Goal: Task Accomplishment & Management: Complete application form

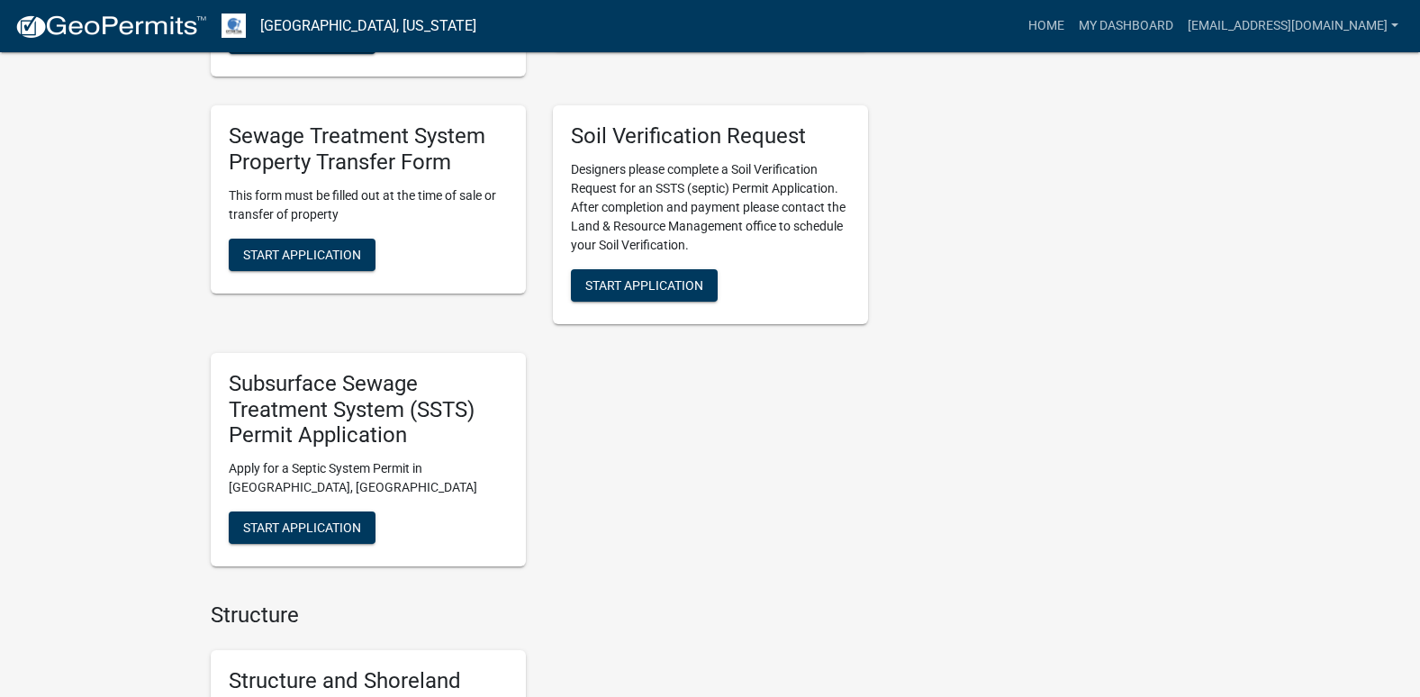
scroll to position [991, 0]
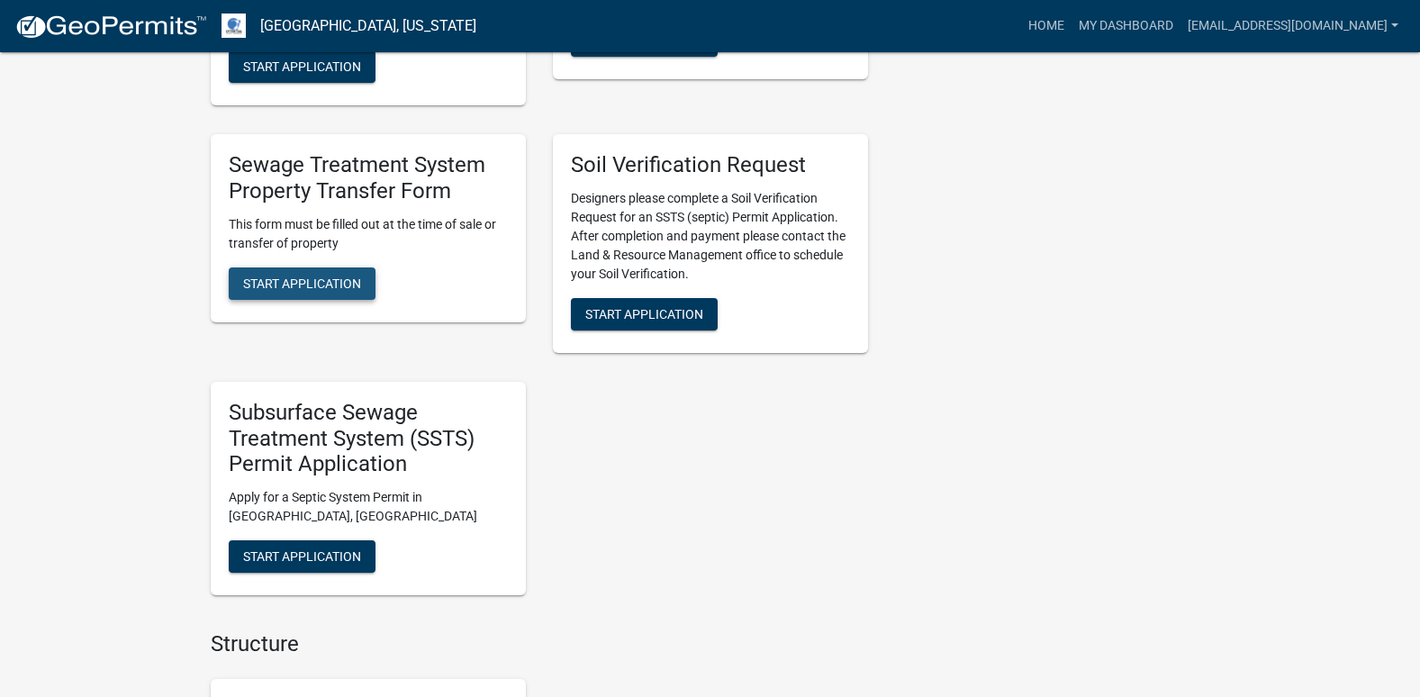
click at [314, 294] on button "Start Application" at bounding box center [302, 284] width 147 height 32
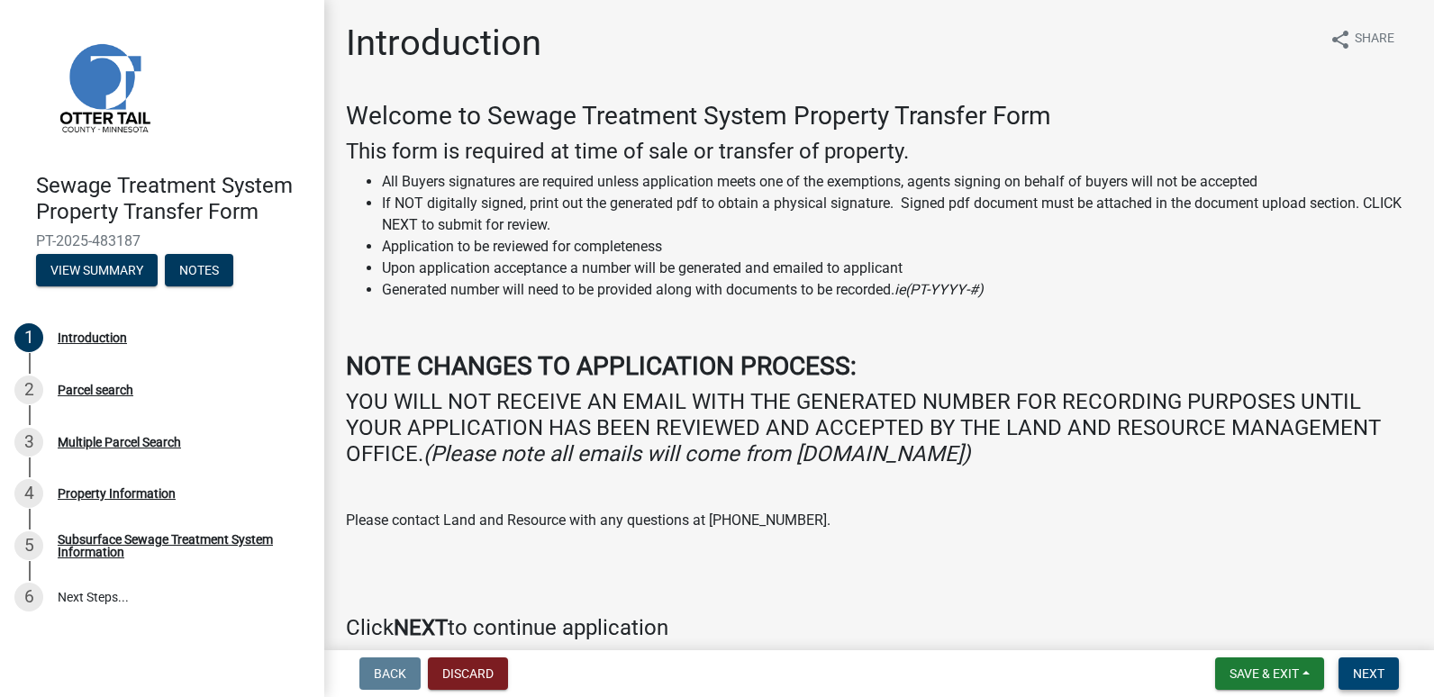
drag, startPoint x: 1383, startPoint y: 671, endPoint x: 1365, endPoint y: 666, distance: 18.8
click at [1383, 671] on span "Next" at bounding box center [1369, 674] width 32 height 14
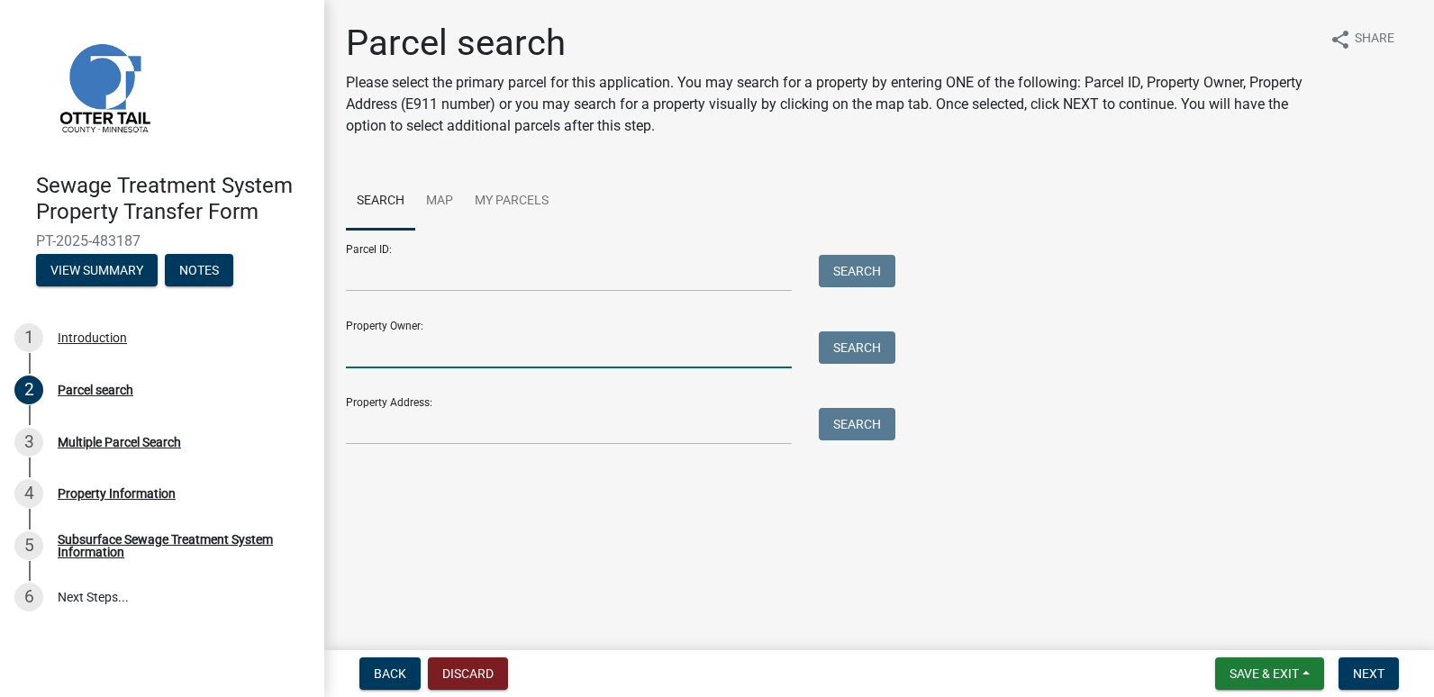
click at [358, 340] on input "Property Owner:" at bounding box center [569, 349] width 446 height 37
type input "[PERSON_NAME]"
click at [846, 356] on button "Search" at bounding box center [857, 347] width 77 height 32
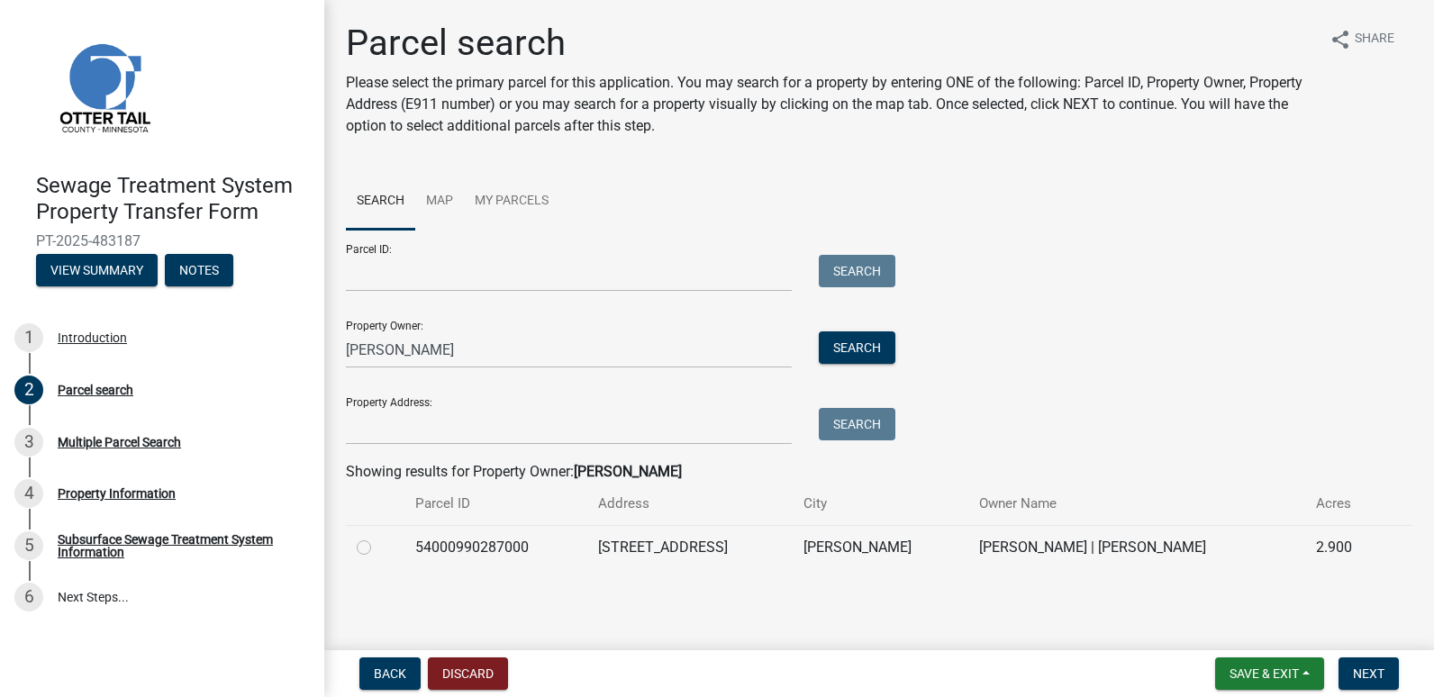
click at [378, 537] on label at bounding box center [378, 537] width 0 height 0
click at [378, 543] on input "radio" at bounding box center [384, 543] width 12 height 12
radio input "true"
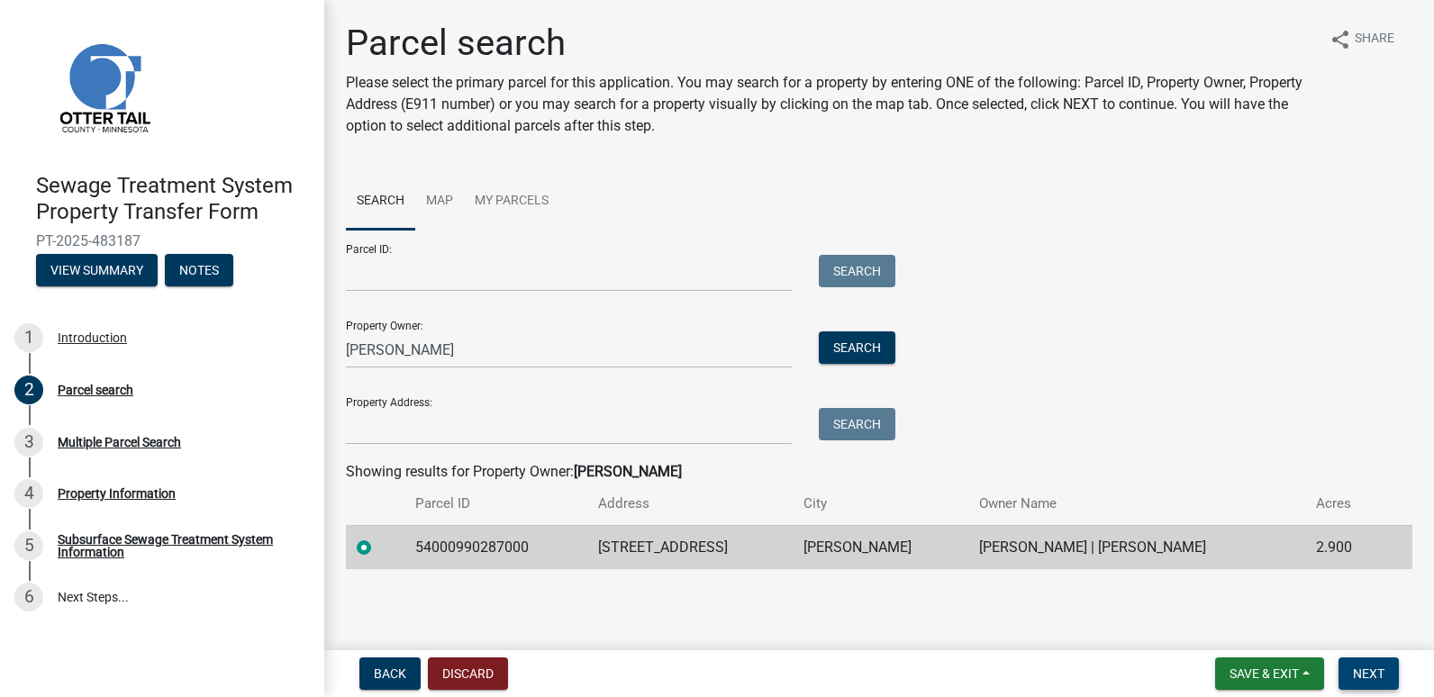
click at [1376, 671] on span "Next" at bounding box center [1369, 674] width 32 height 14
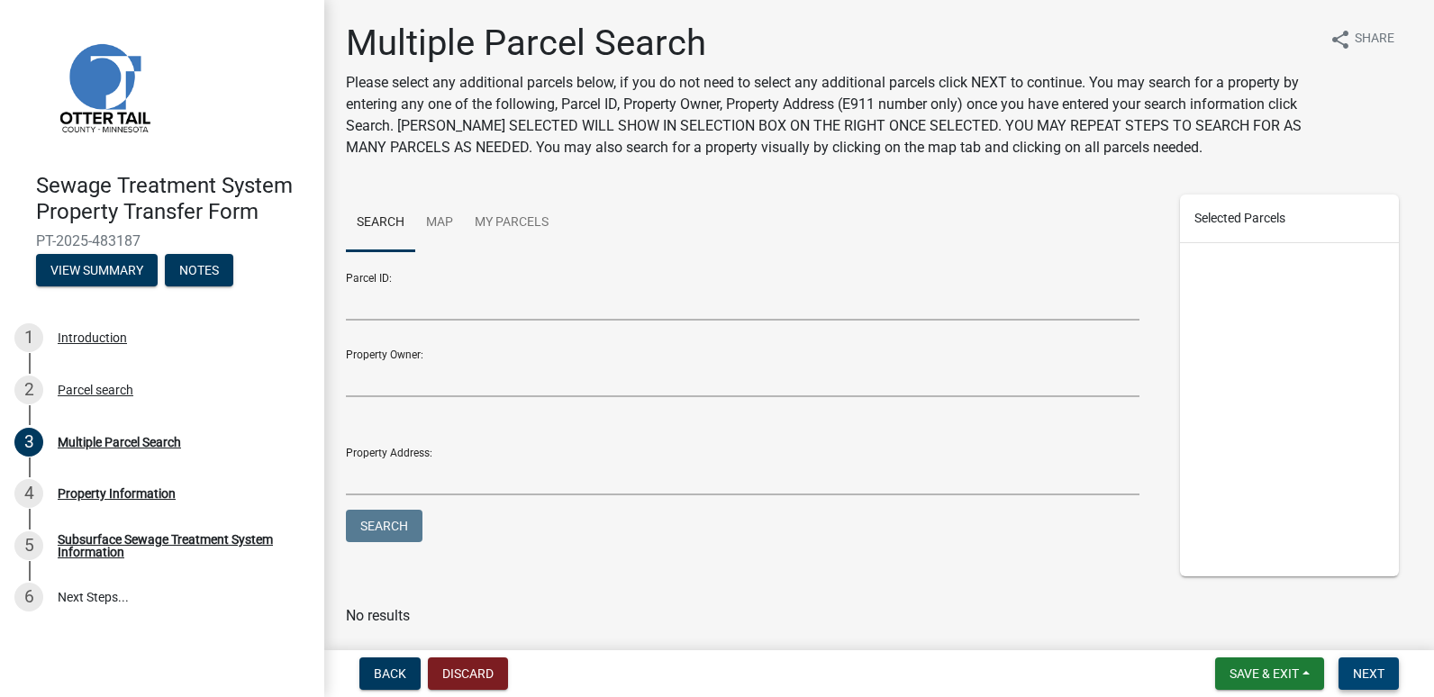
click at [1371, 677] on span "Next" at bounding box center [1369, 674] width 32 height 14
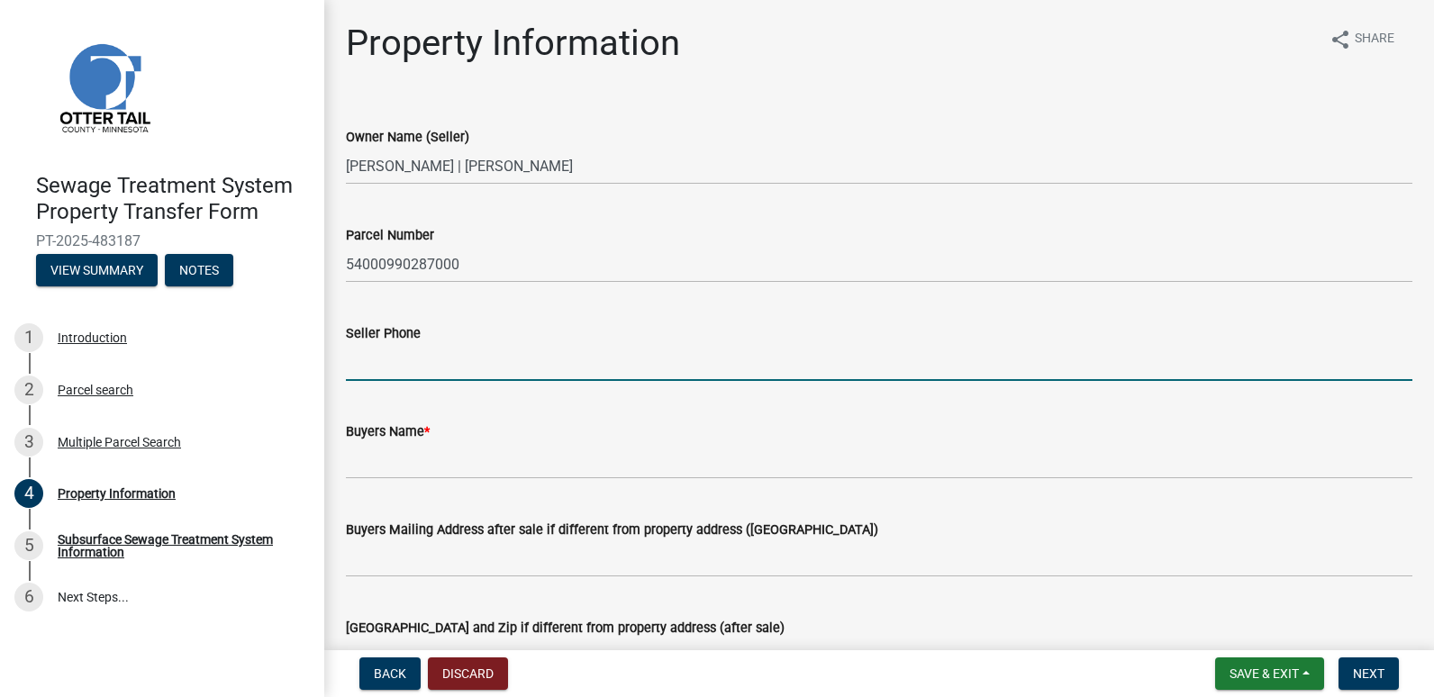
click at [364, 368] on input "Seller Phone" at bounding box center [879, 362] width 1066 height 37
type input "[PHONE_NUMBER]"
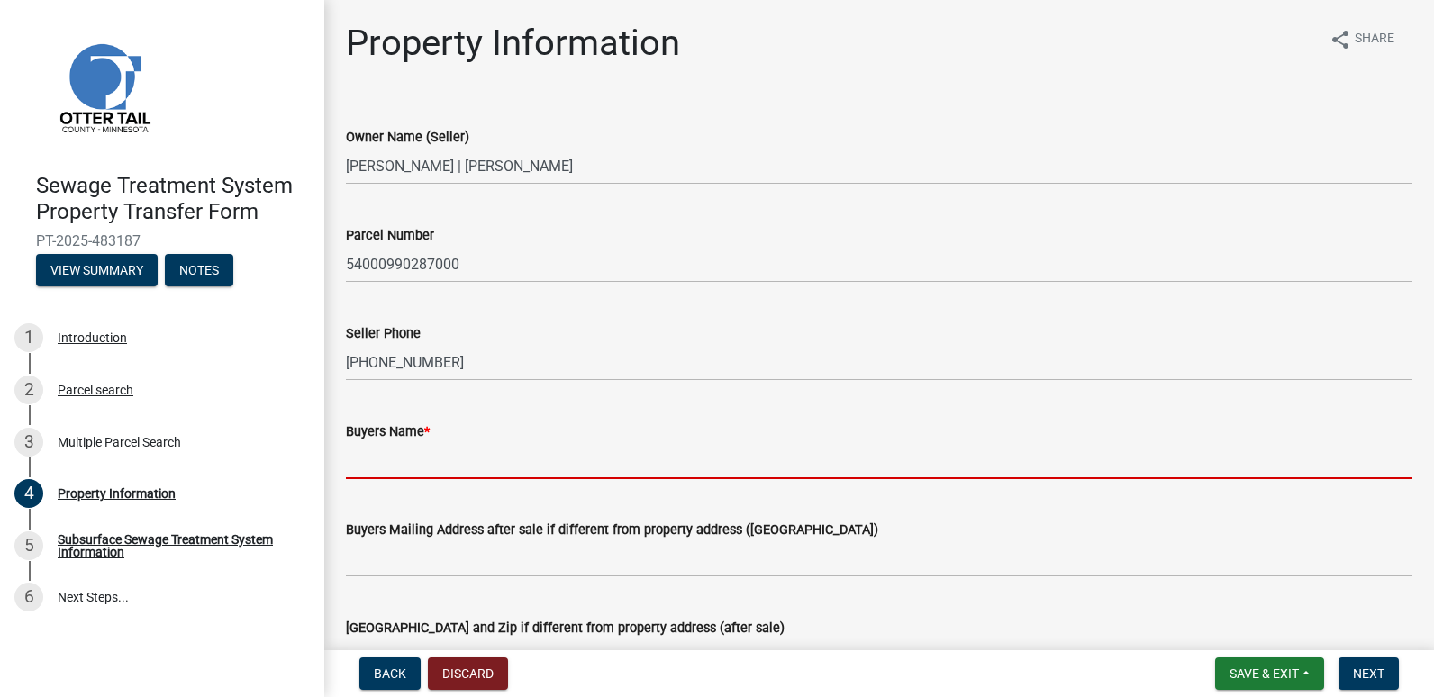
click at [388, 455] on input "Buyers Name *" at bounding box center [879, 460] width 1066 height 37
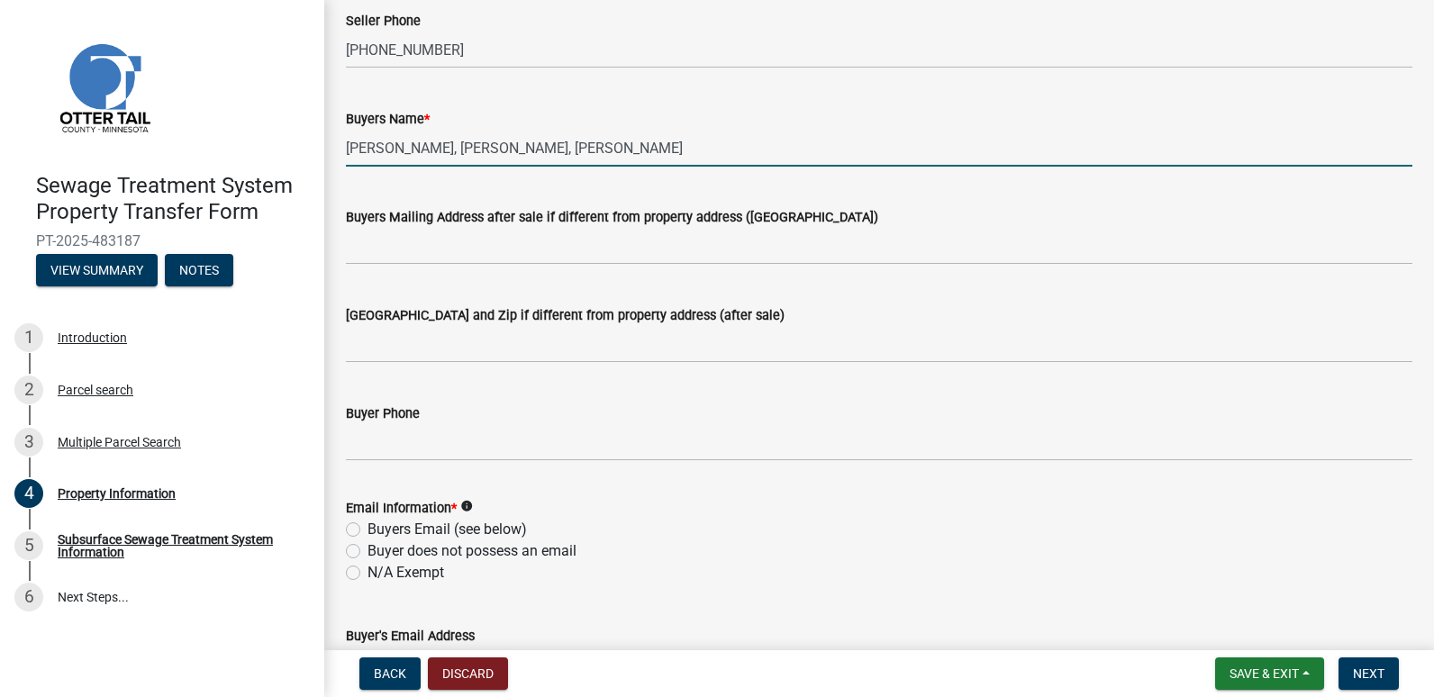
scroll to position [360, 0]
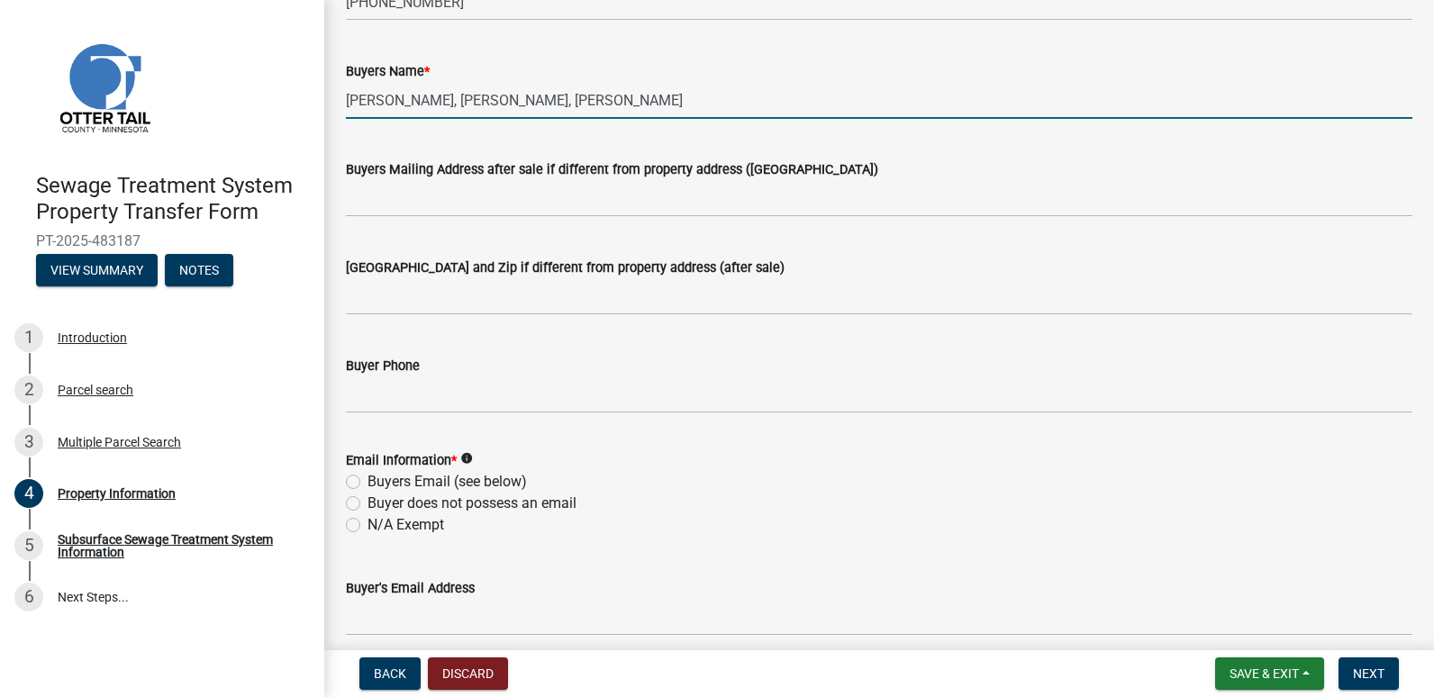
type input "[PERSON_NAME], [PERSON_NAME], [PERSON_NAME]"
click at [368, 522] on label "N/A Exempt" at bounding box center [406, 525] width 77 height 22
click at [368, 522] on input "N/A Exempt" at bounding box center [374, 520] width 12 height 12
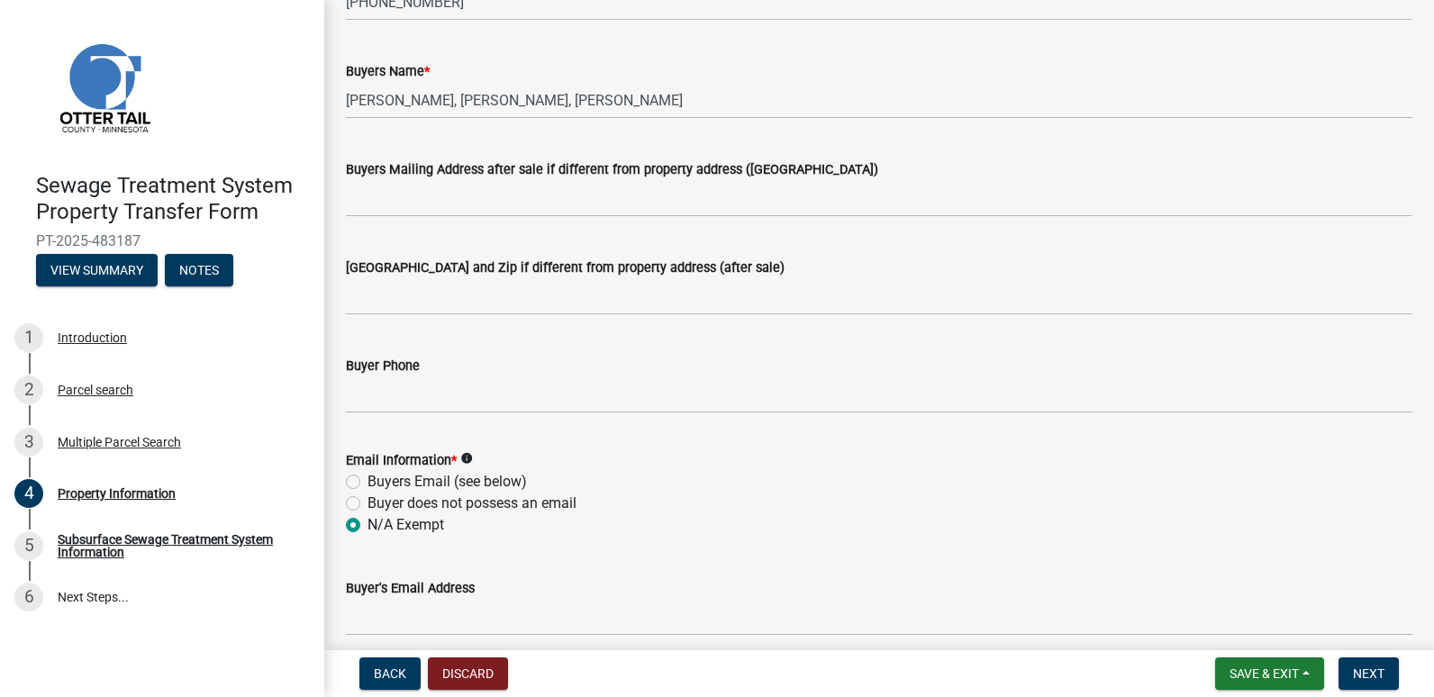
radio input "true"
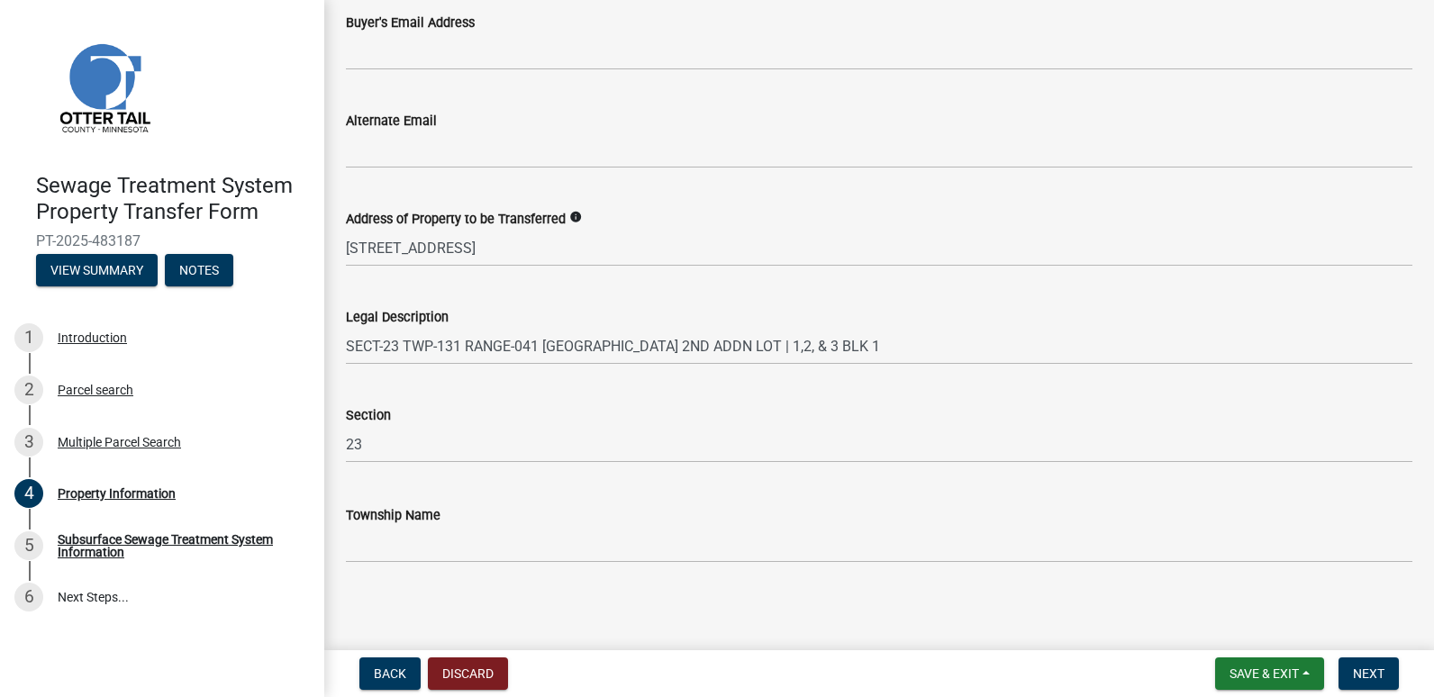
scroll to position [930, 0]
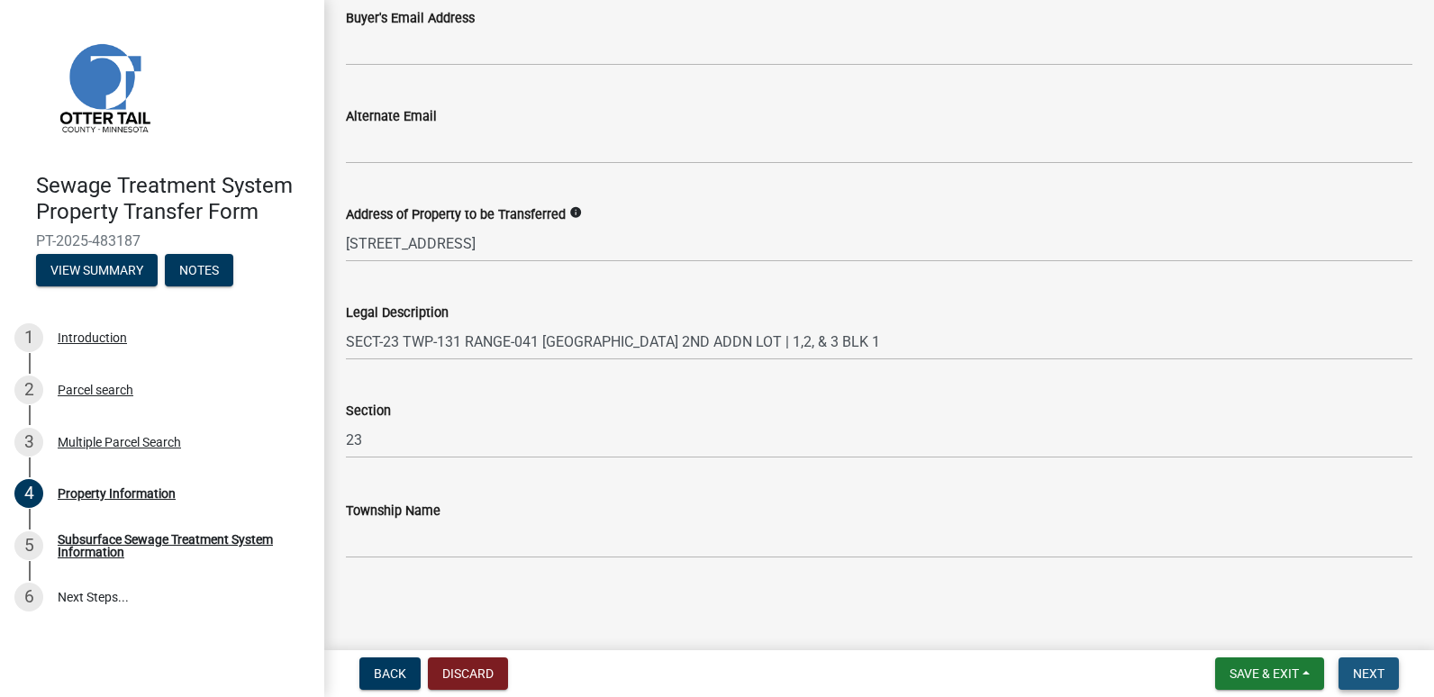
click at [1371, 667] on span "Next" at bounding box center [1369, 674] width 32 height 14
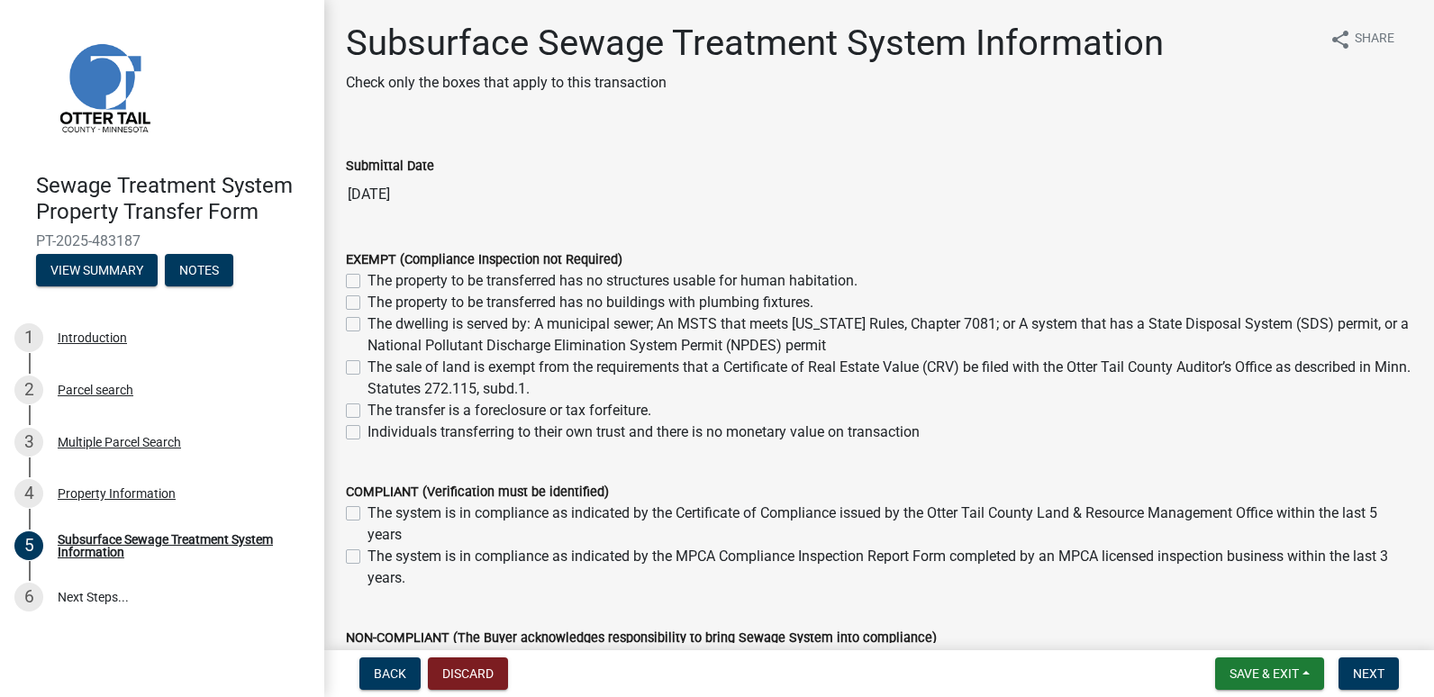
click at [368, 366] on label "The sale of land is exempt from the requirements that a Certificate of Real Est…" at bounding box center [890, 378] width 1045 height 43
click at [368, 366] on input "The sale of land is exempt from the requirements that a Certificate of Real Est…" at bounding box center [374, 363] width 12 height 12
checkbox input "true"
checkbox input "false"
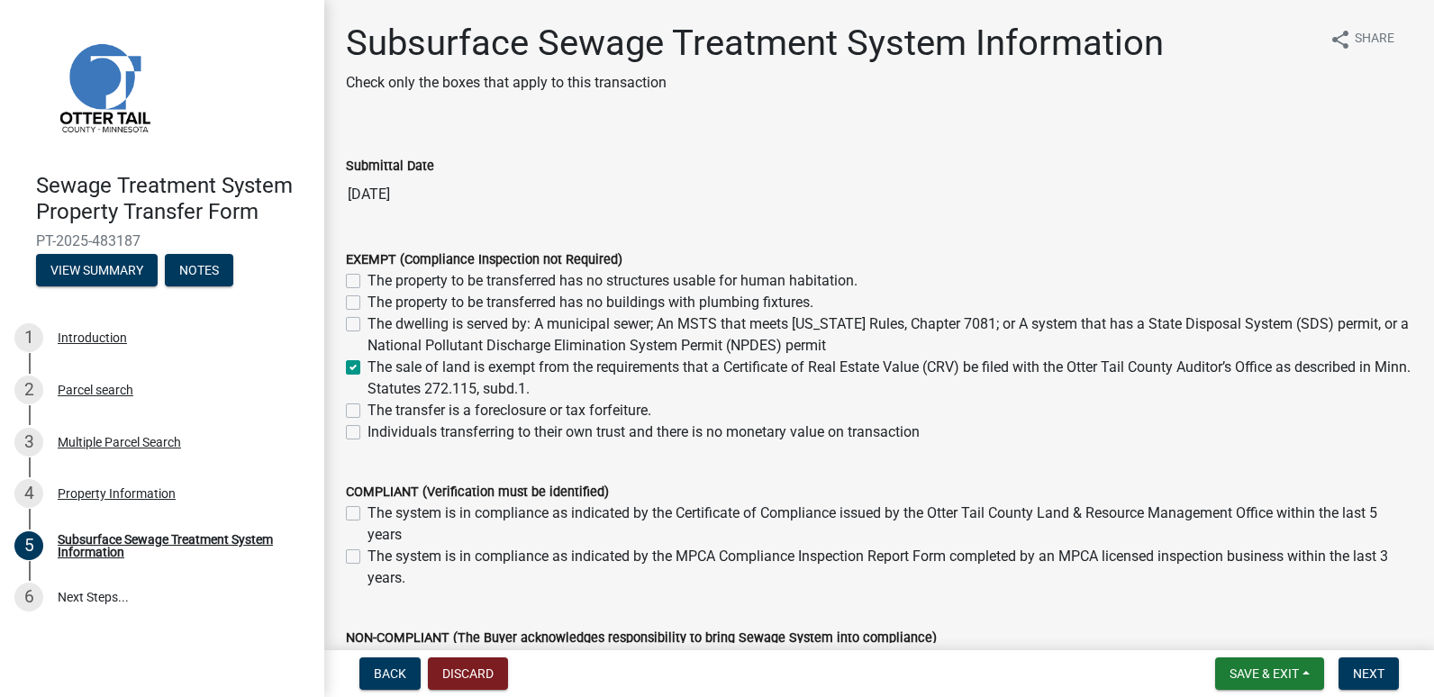
checkbox input "false"
checkbox input "true"
checkbox input "false"
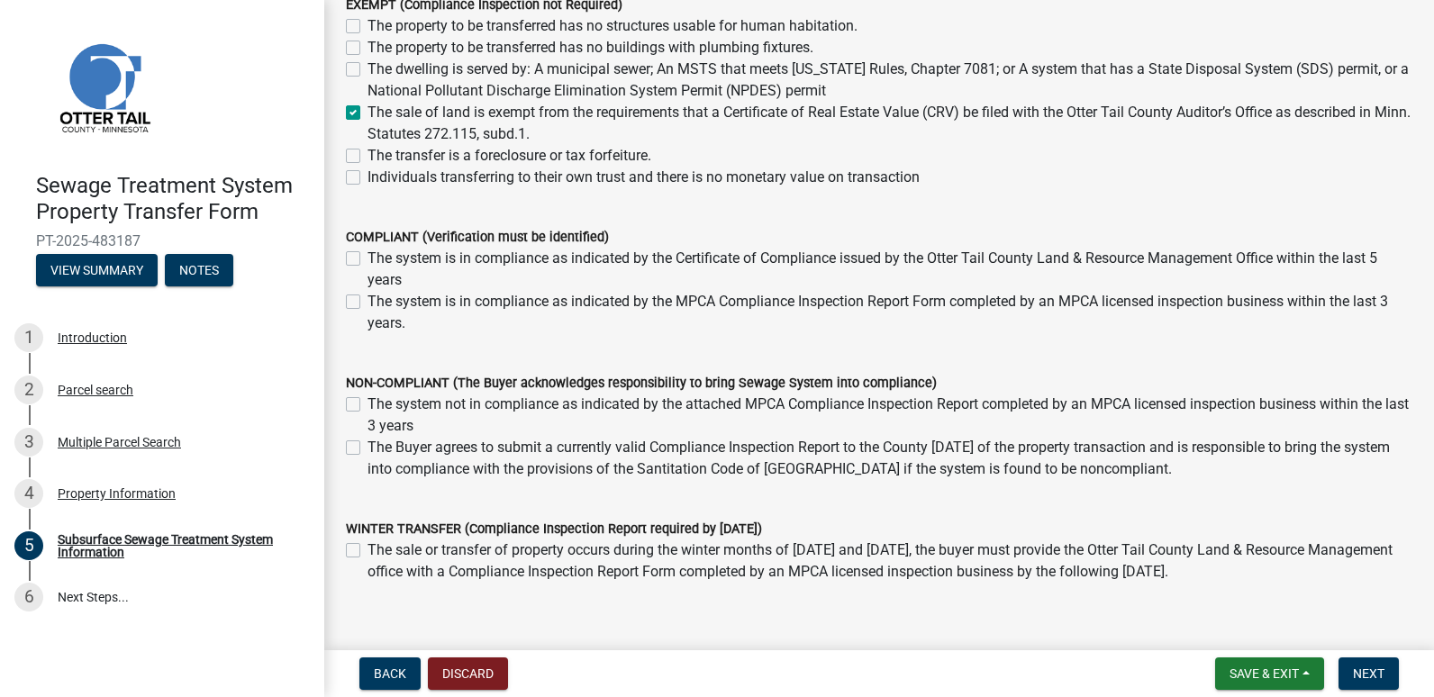
scroll to position [339, 0]
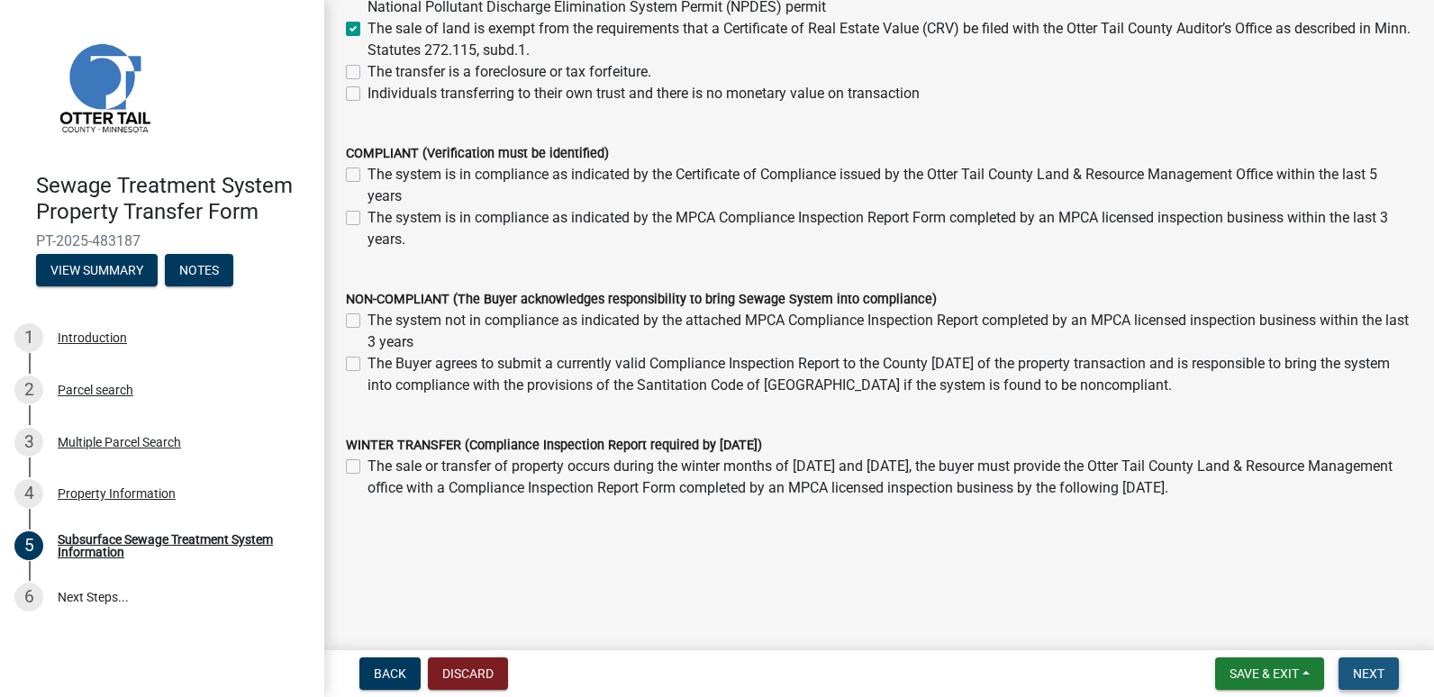
click at [1367, 669] on span "Next" at bounding box center [1369, 674] width 32 height 14
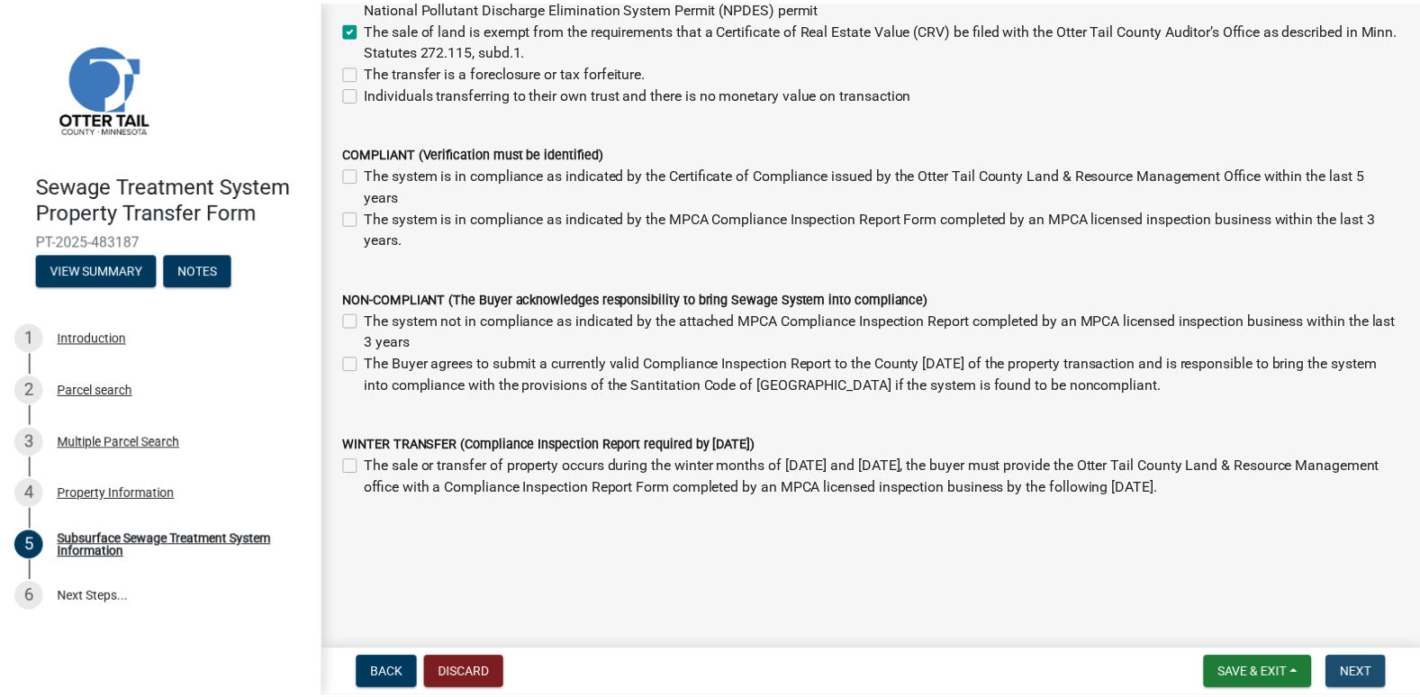
scroll to position [0, 0]
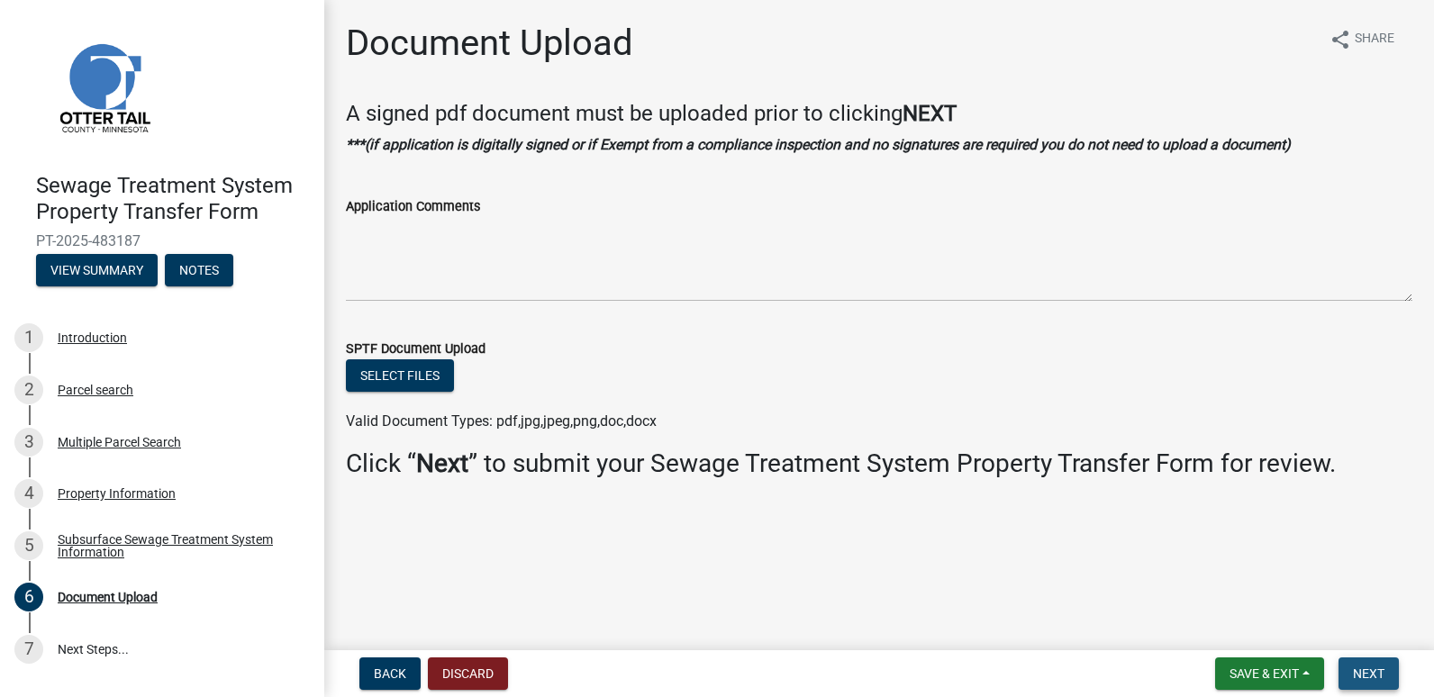
click at [1369, 677] on span "Next" at bounding box center [1369, 674] width 32 height 14
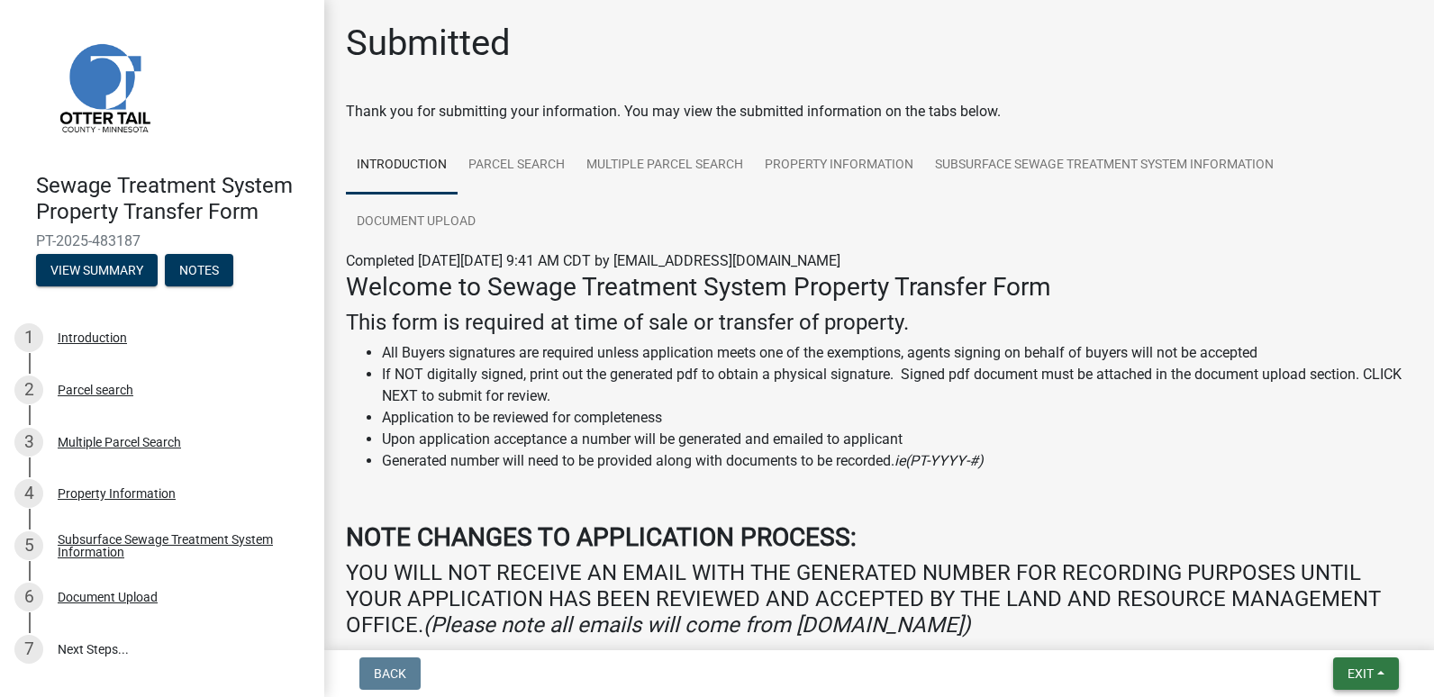
click at [1355, 676] on span "Exit" at bounding box center [1361, 674] width 26 height 14
click at [1330, 624] on button "Save & Exit" at bounding box center [1327, 626] width 144 height 43
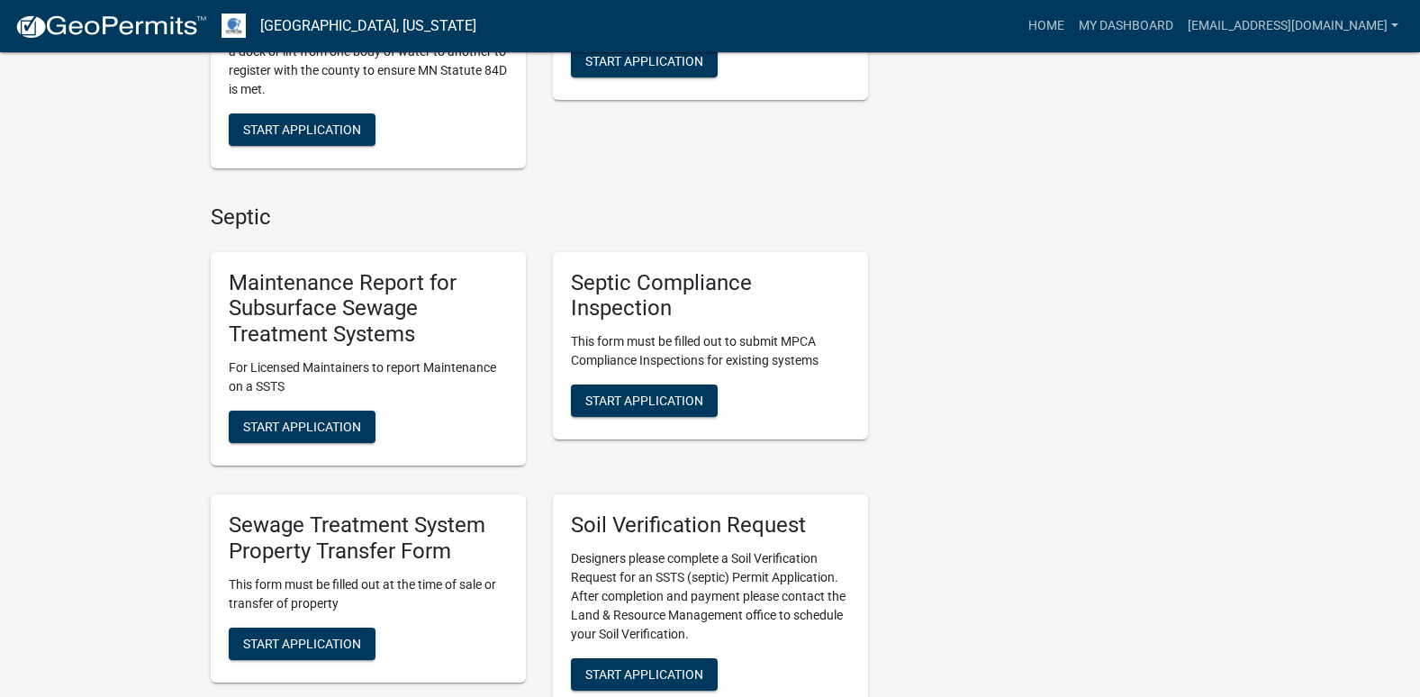
scroll to position [721, 0]
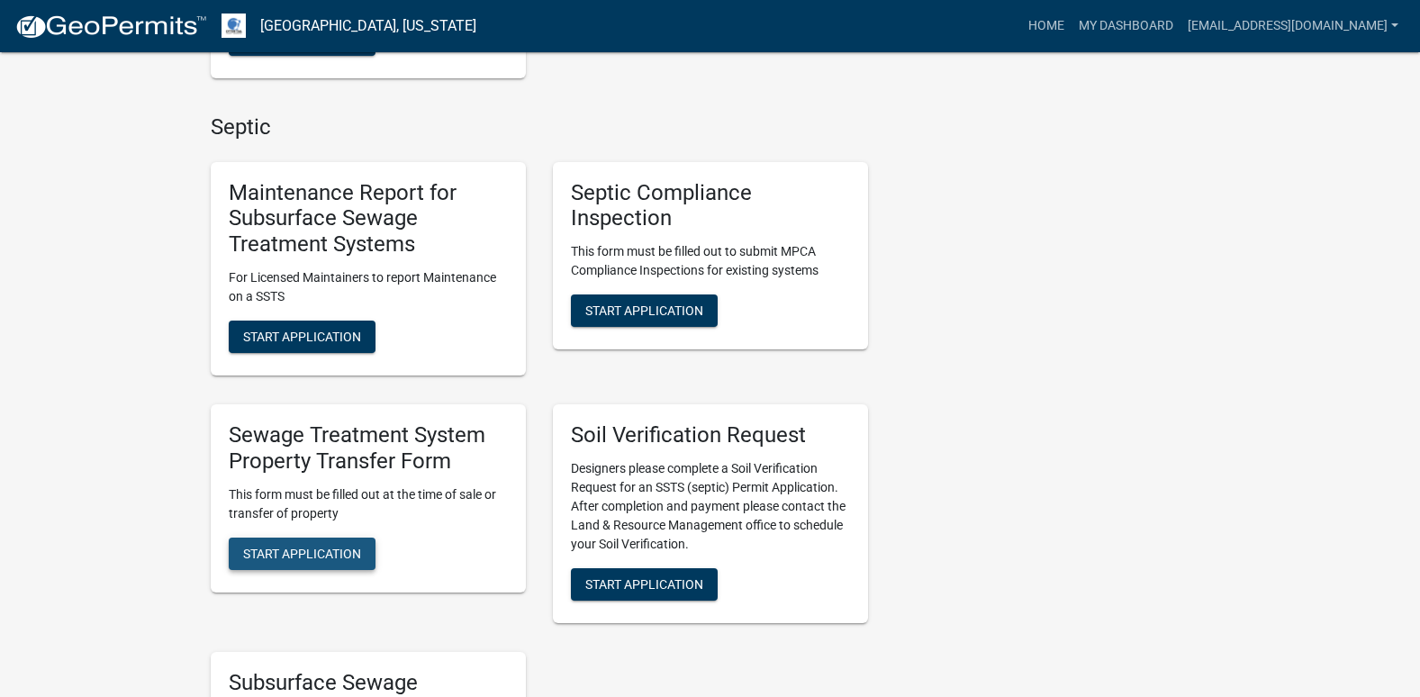
click at [313, 541] on button "Start Application" at bounding box center [302, 554] width 147 height 32
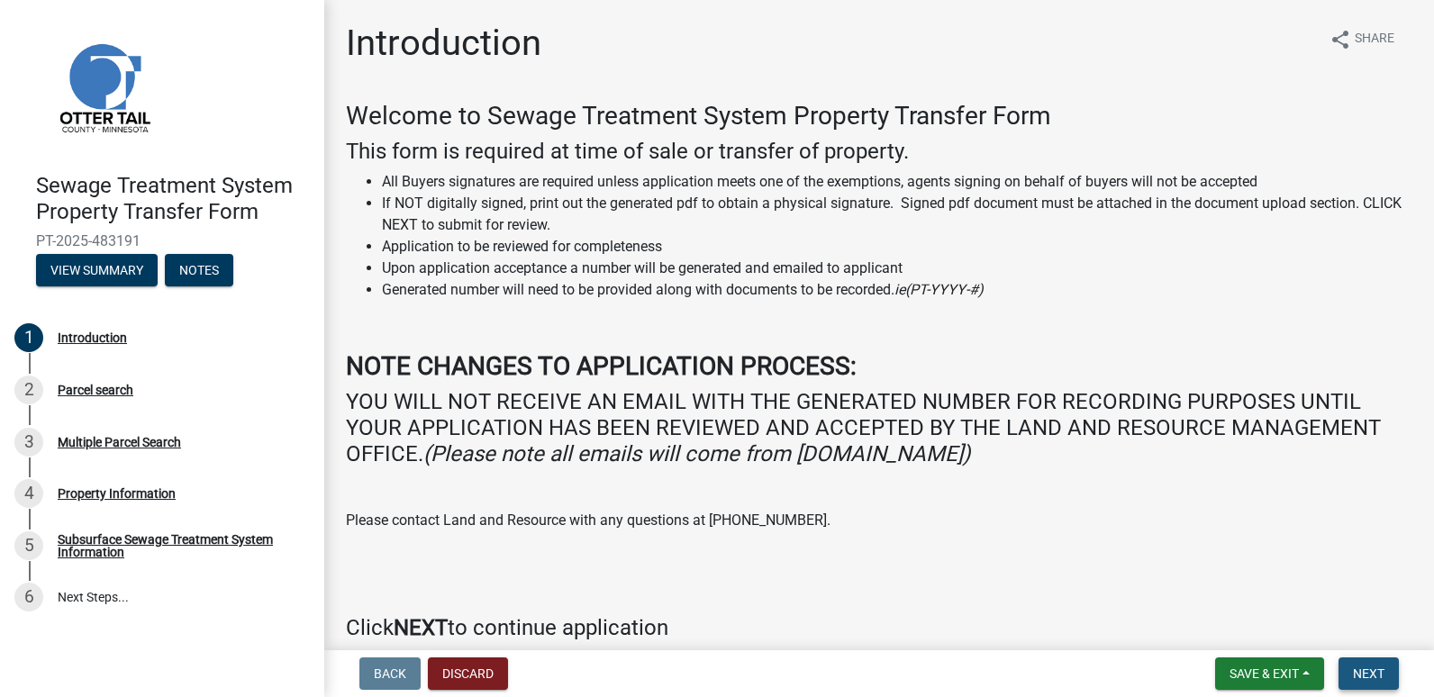
click at [1367, 672] on span "Next" at bounding box center [1369, 674] width 32 height 14
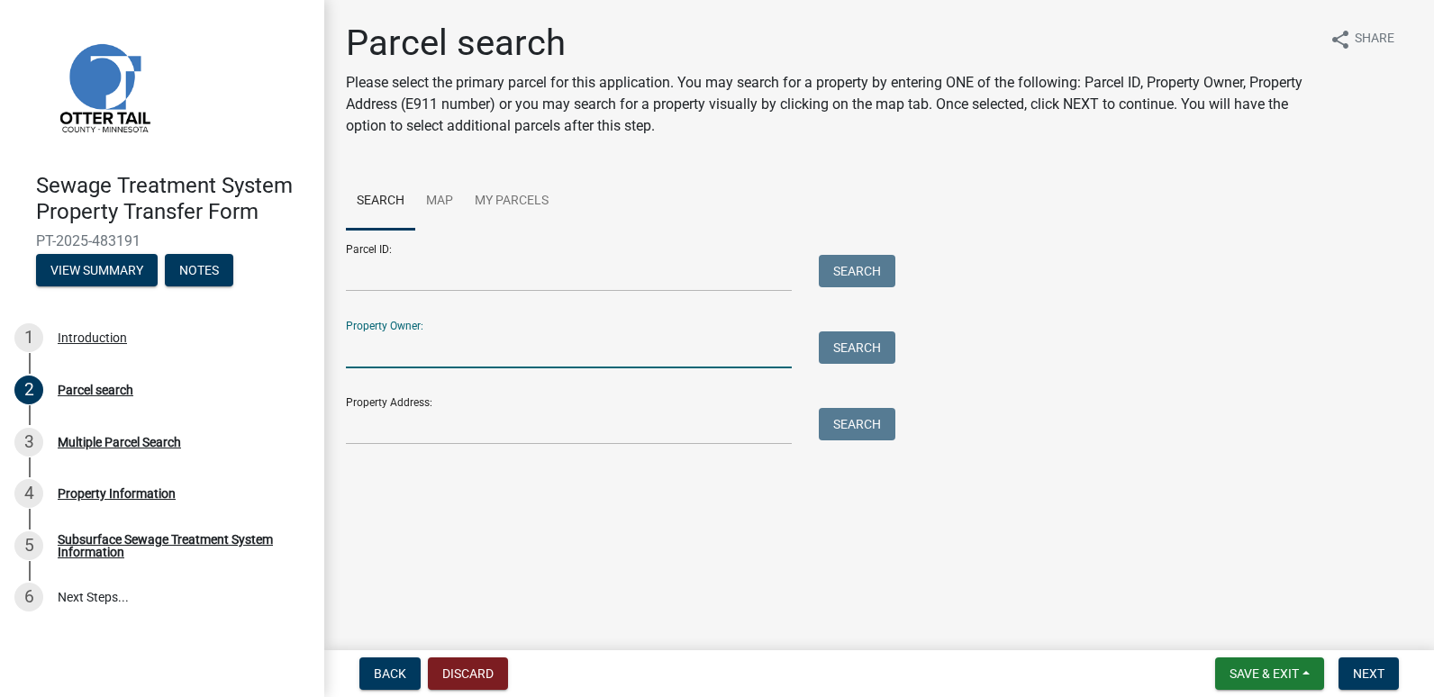
click at [390, 340] on input "Property Owner:" at bounding box center [569, 349] width 446 height 37
type input "[PERSON_NAME]"
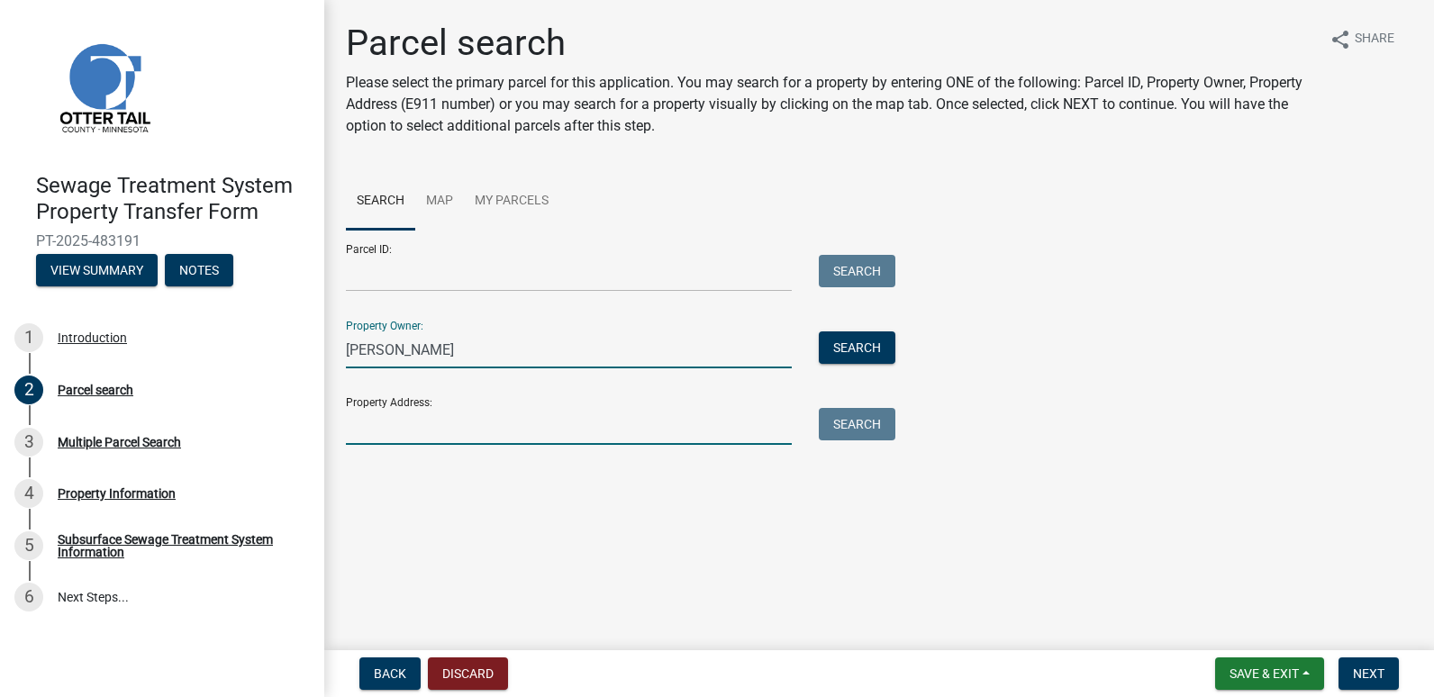
type input "[STREET_ADDRESS]"
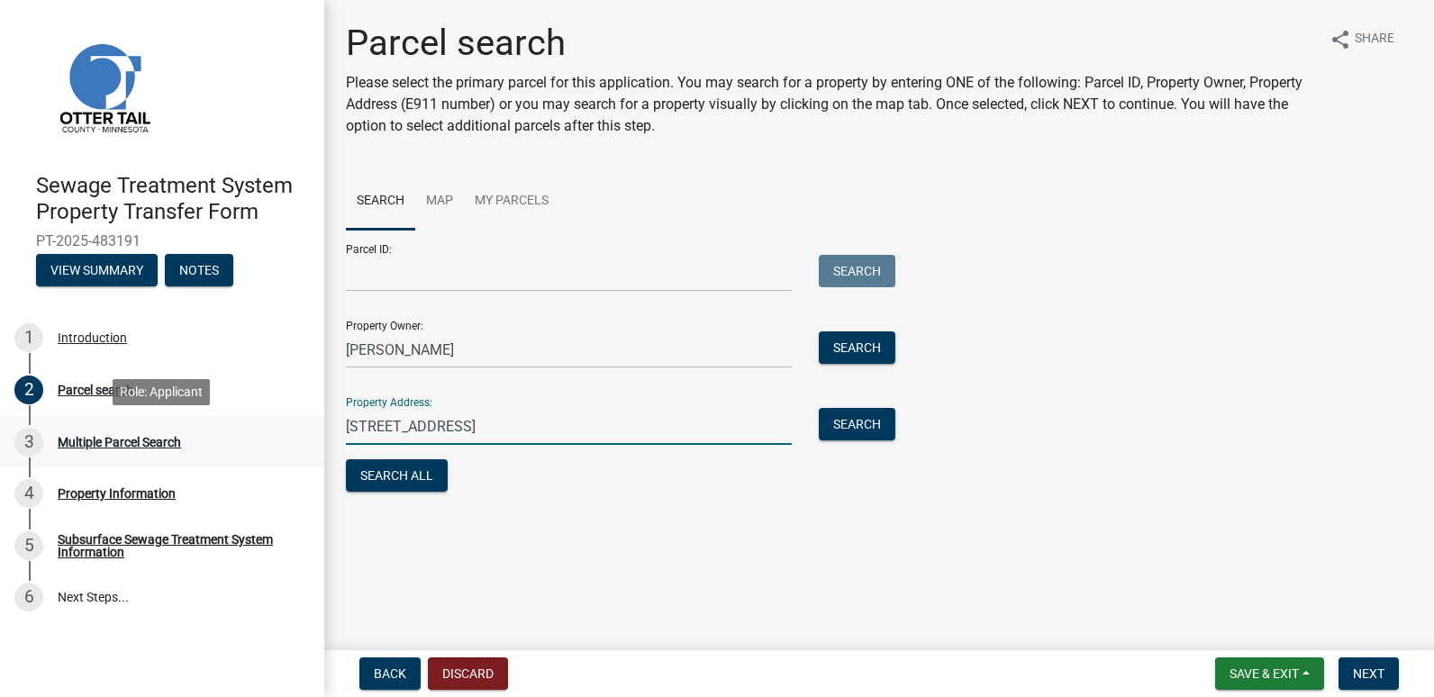
drag, startPoint x: 458, startPoint y: 428, endPoint x: 282, endPoint y: 443, distance: 177.2
click at [282, 443] on div "Sewage Treatment System Property Transfer Form PT-2025-483191 View Summary Note…" at bounding box center [717, 348] width 1434 height 697
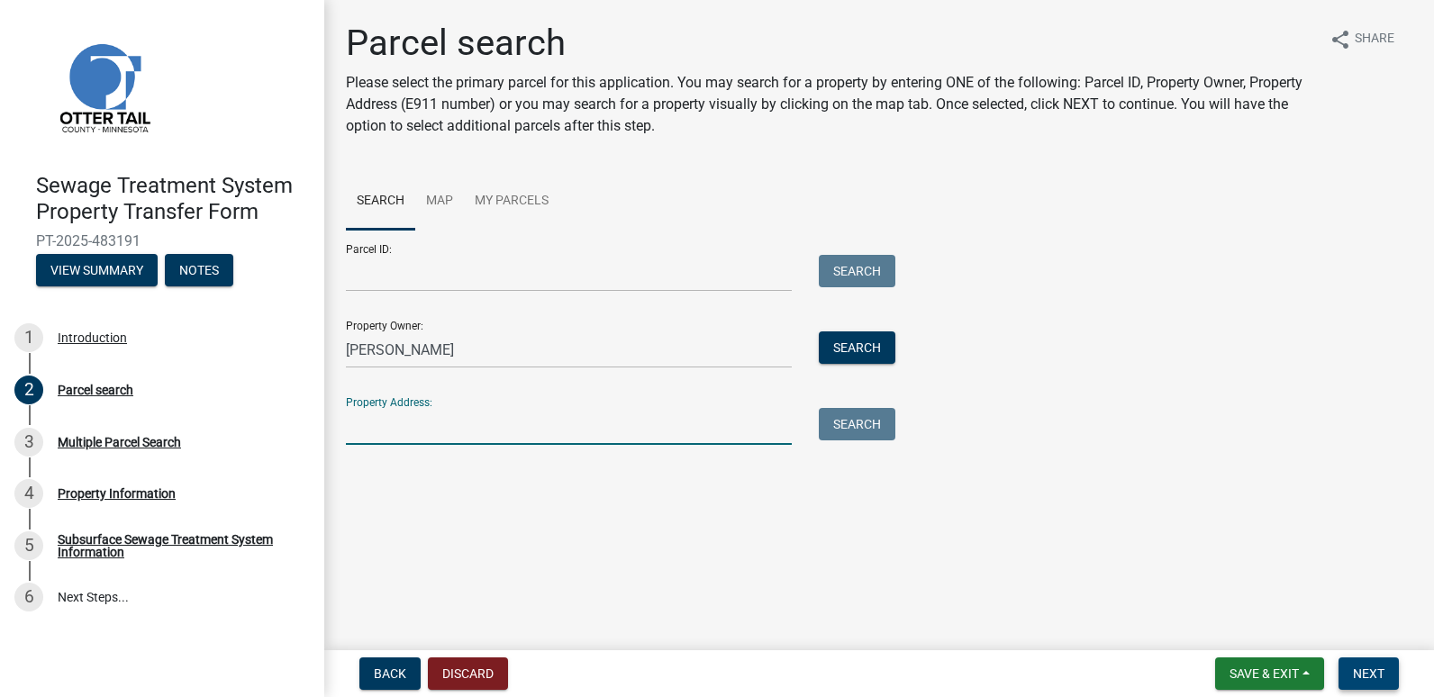
click at [1366, 675] on span "Next" at bounding box center [1369, 674] width 32 height 14
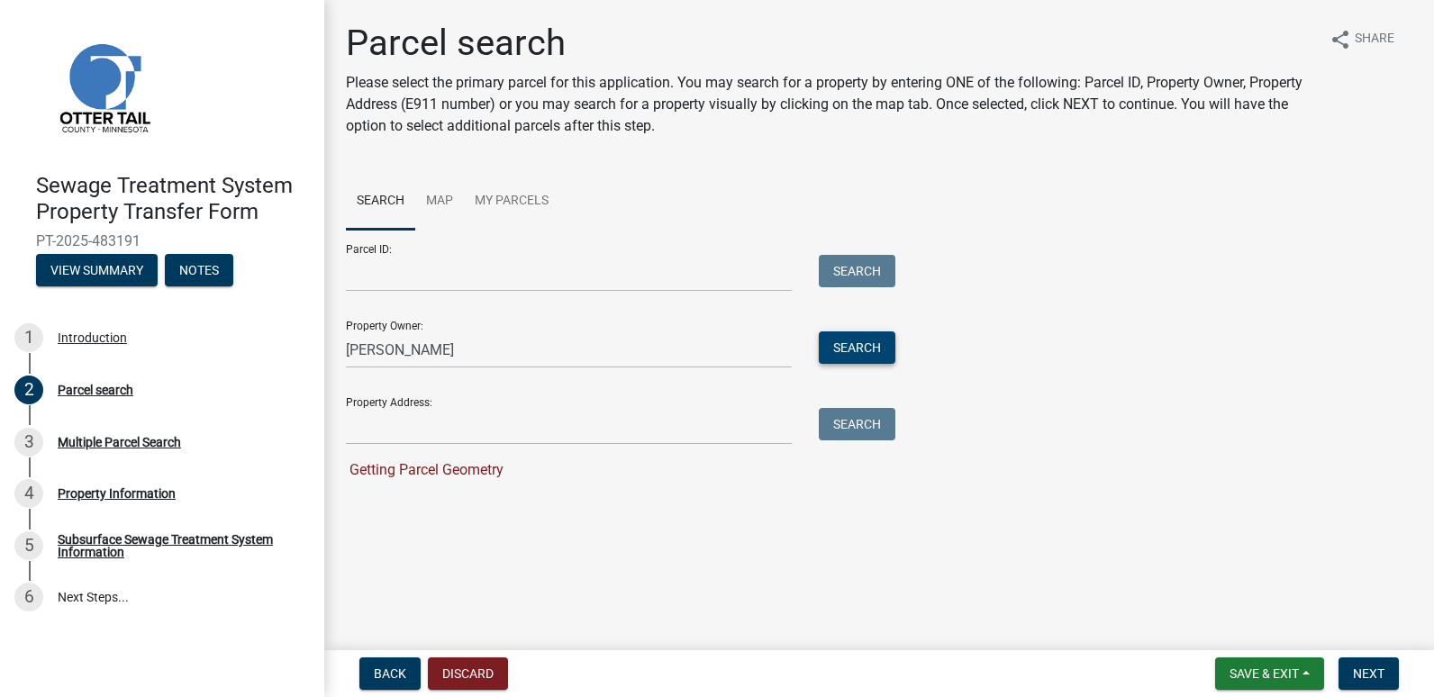
click at [858, 347] on button "Search" at bounding box center [857, 347] width 77 height 32
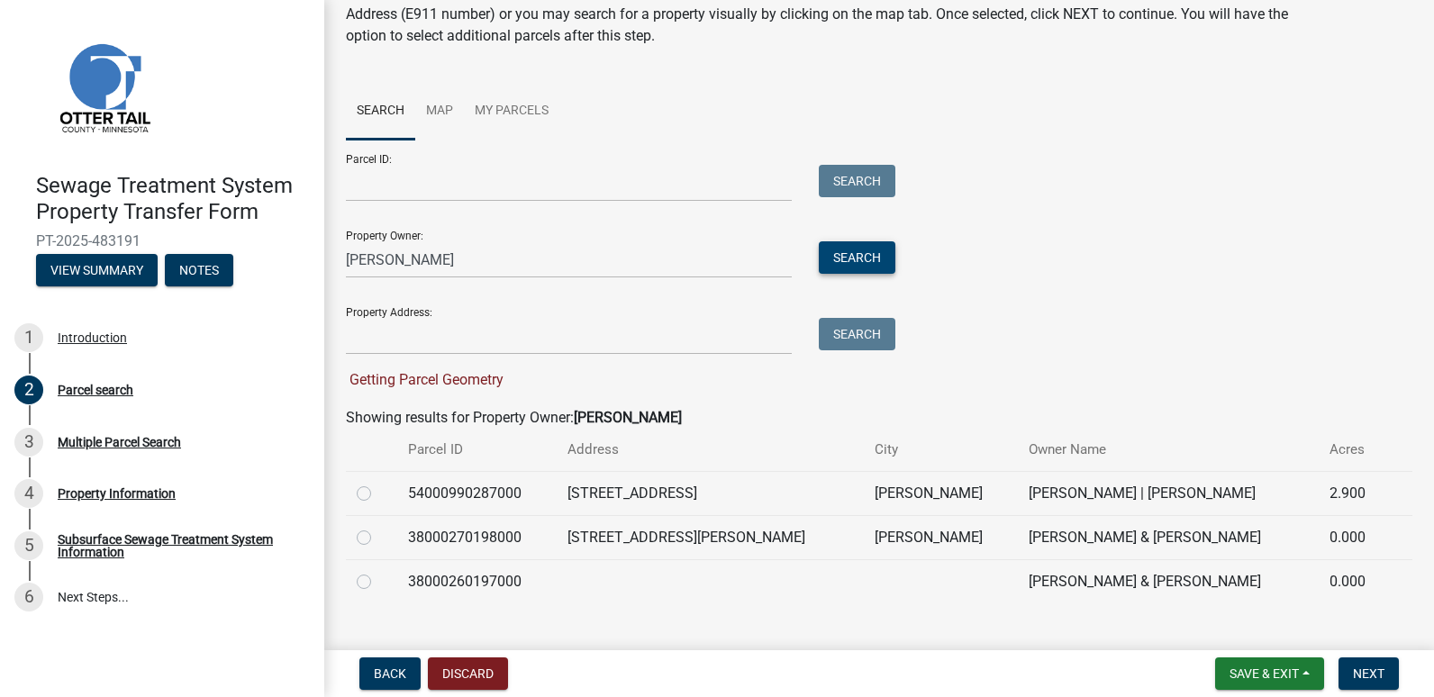
scroll to position [121, 0]
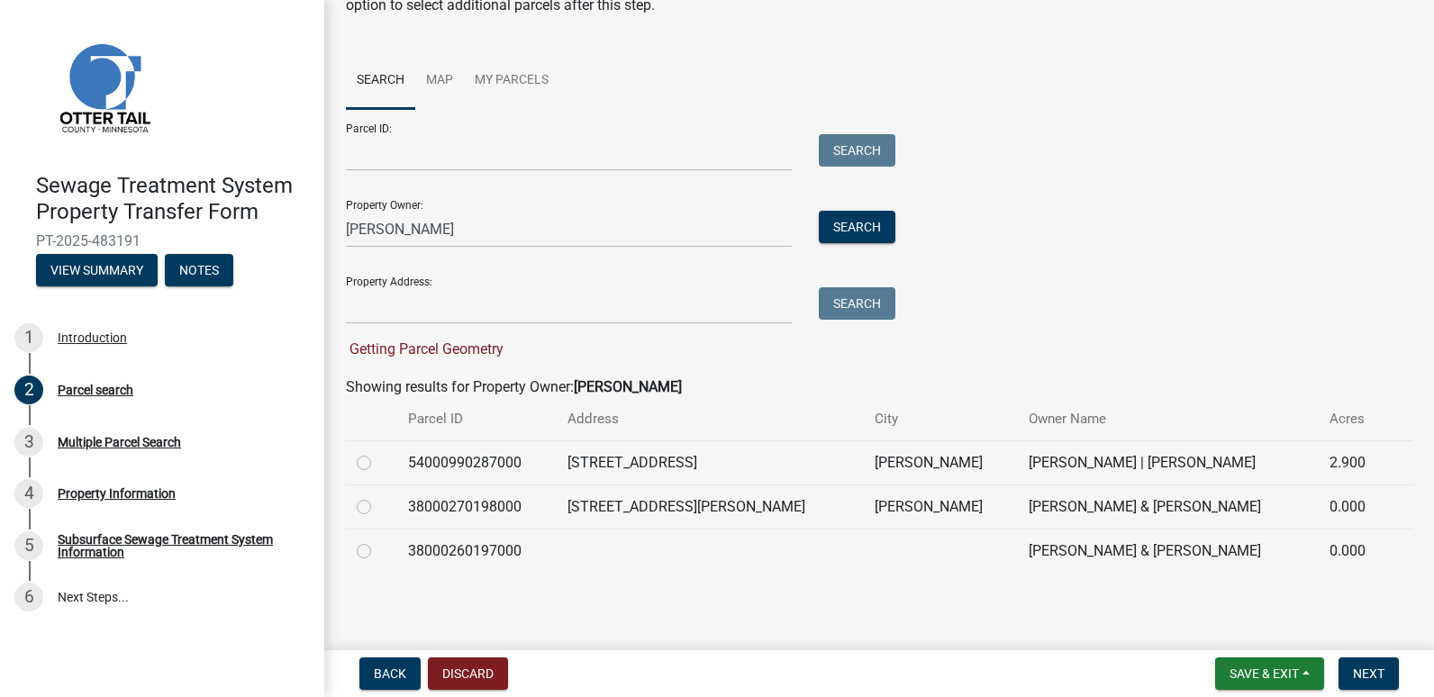
click at [378, 496] on label at bounding box center [378, 496] width 0 height 0
click at [378, 508] on input "radio" at bounding box center [384, 502] width 12 height 12
radio input "true"
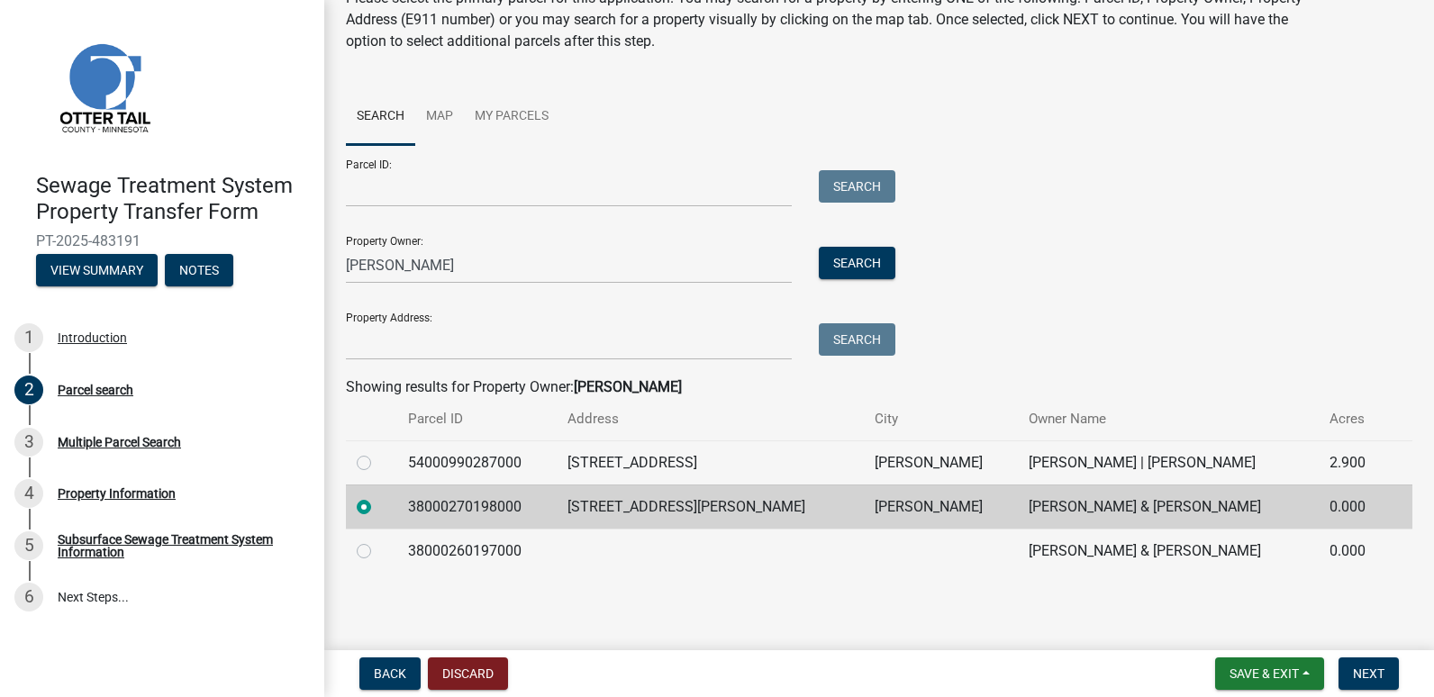
scroll to position [85, 0]
click at [378, 540] on label at bounding box center [378, 540] width 0 height 0
click at [378, 551] on input "radio" at bounding box center [384, 546] width 12 height 12
radio input "true"
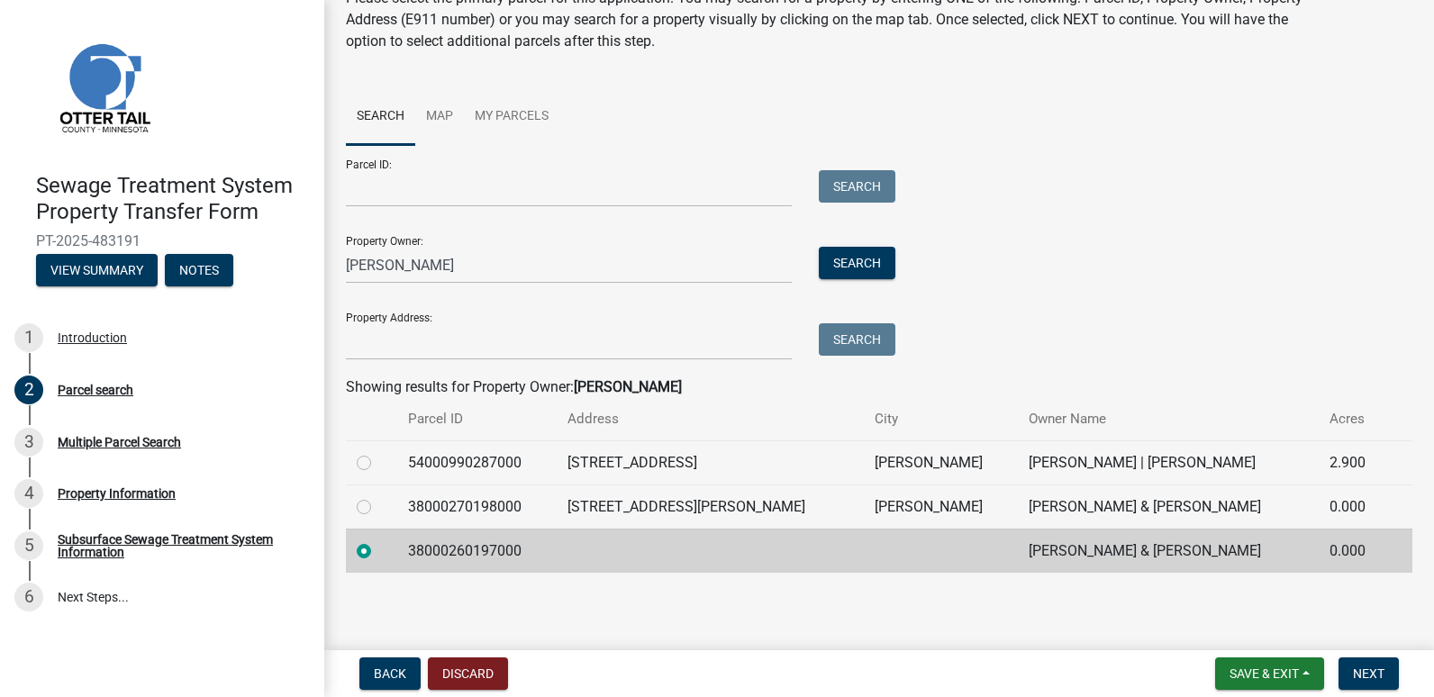
click at [378, 496] on label at bounding box center [378, 496] width 0 height 0
click at [378, 506] on input "radio" at bounding box center [384, 502] width 12 height 12
radio input "true"
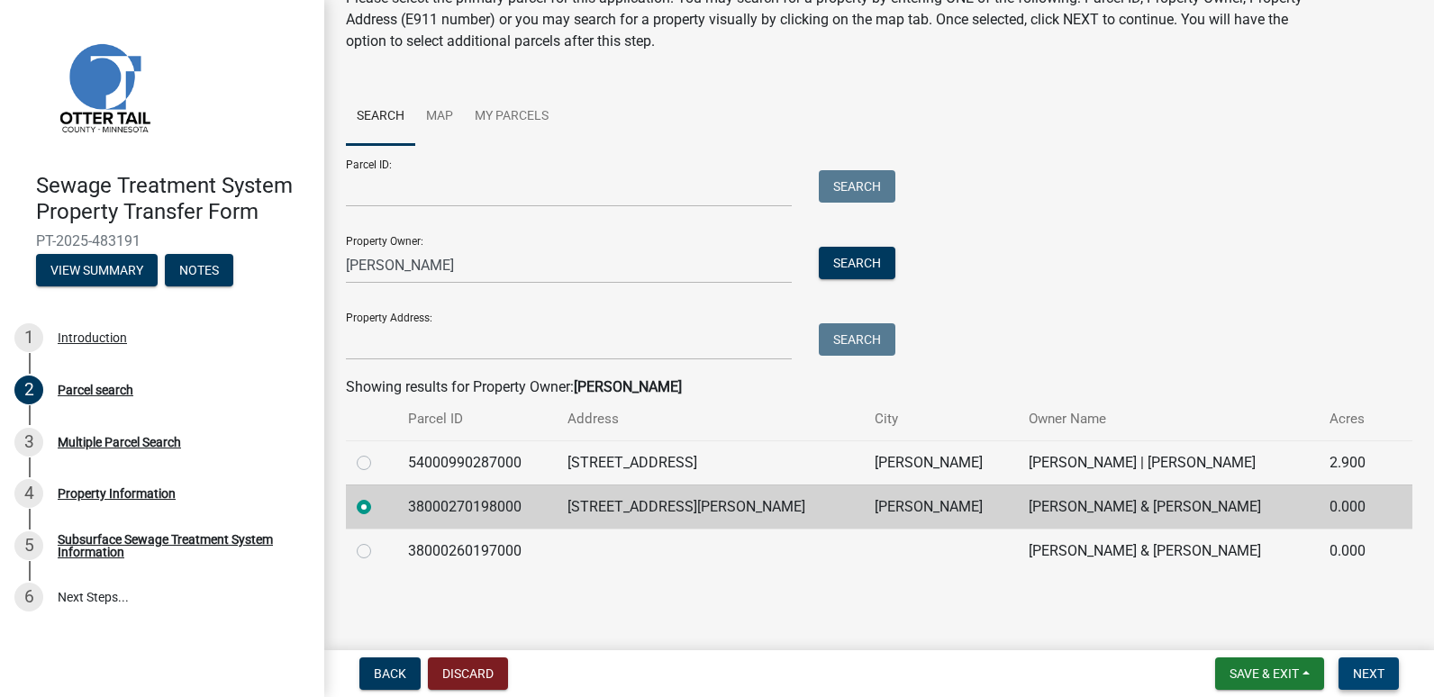
click at [1356, 665] on button "Next" at bounding box center [1369, 674] width 60 height 32
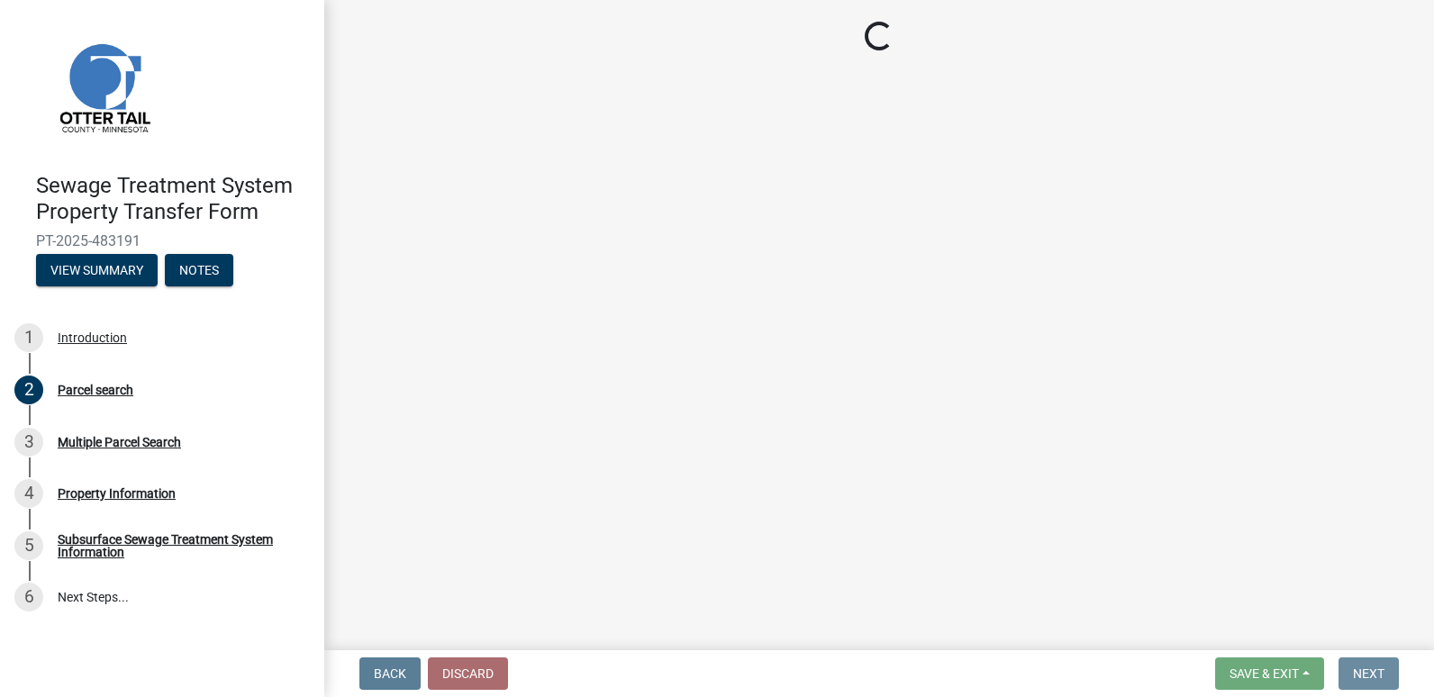
scroll to position [0, 0]
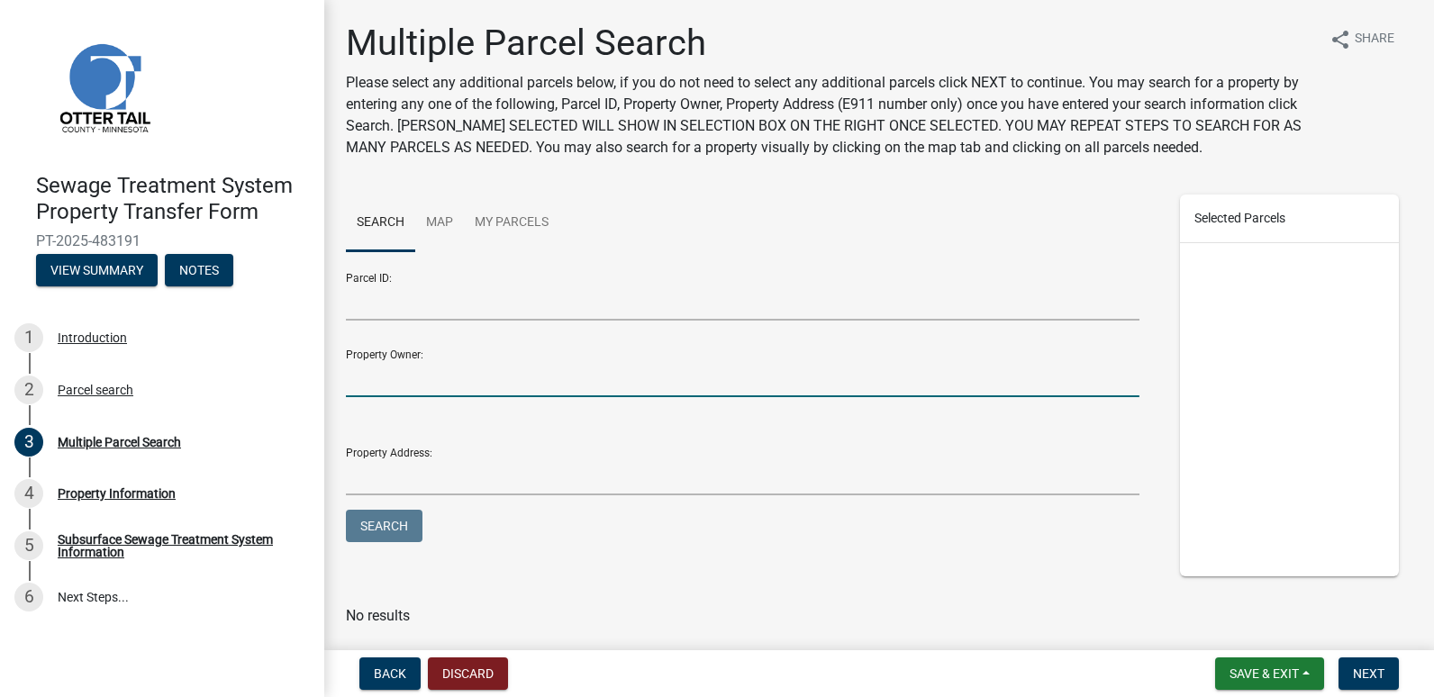
click at [381, 385] on input "Property Owner:" at bounding box center [743, 378] width 794 height 37
type input "[PERSON_NAME]"
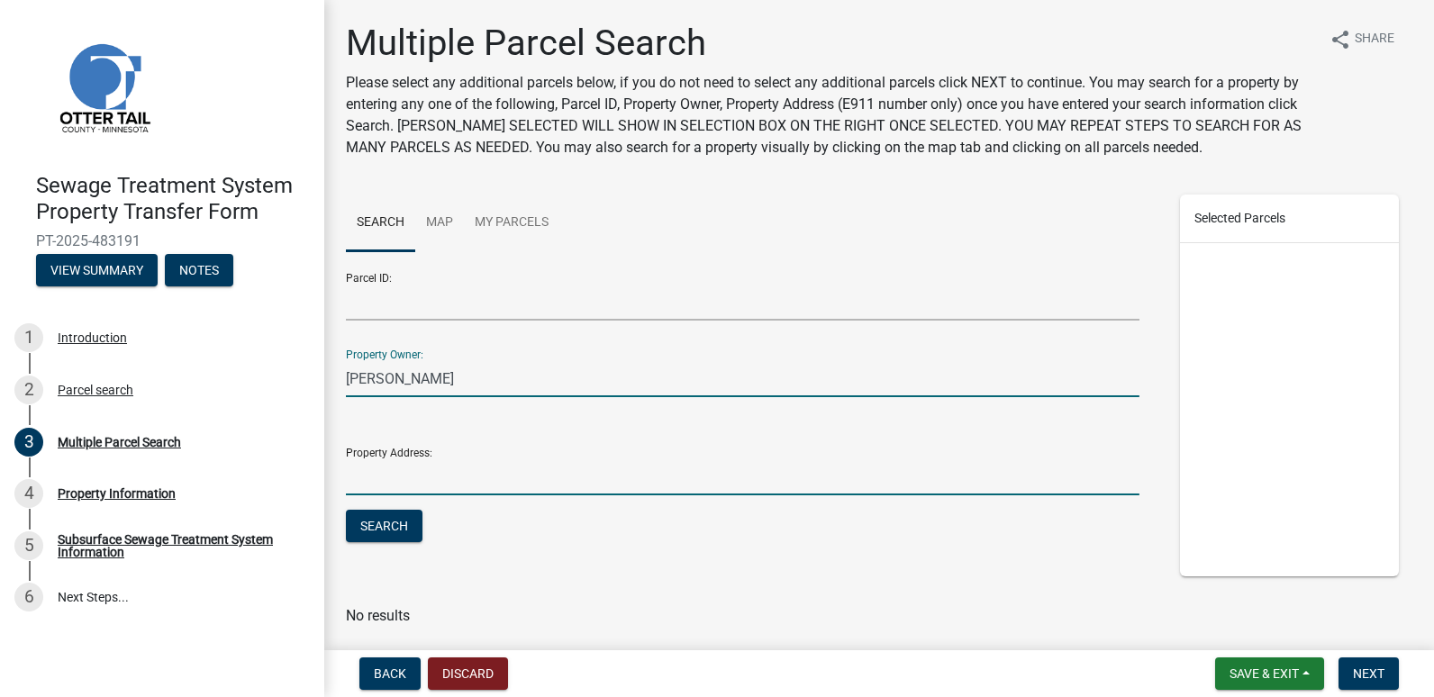
type input "[STREET_ADDRESS]"
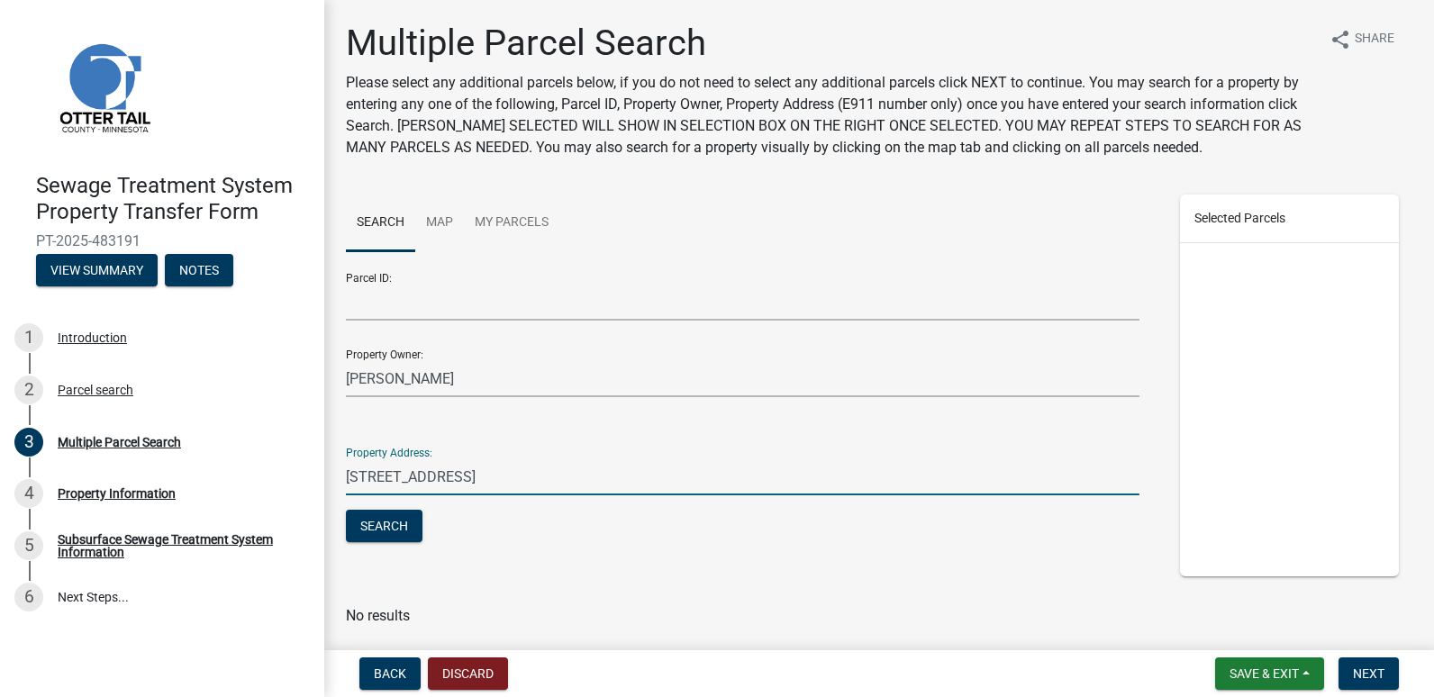
drag, startPoint x: 443, startPoint y: 475, endPoint x: 348, endPoint y: 477, distance: 95.5
click at [348, 477] on input "[STREET_ADDRESS]" at bounding box center [743, 476] width 794 height 37
click at [403, 528] on button "Search" at bounding box center [384, 526] width 77 height 32
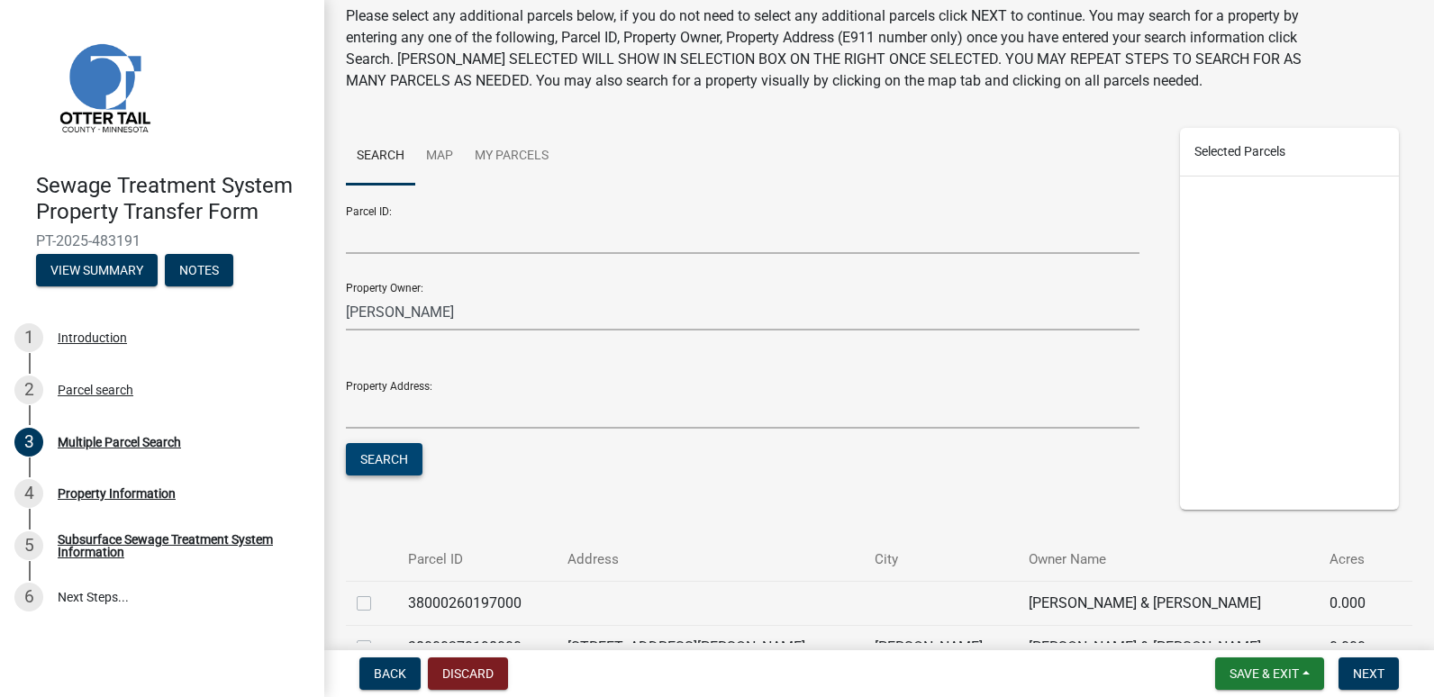
scroll to position [180, 0]
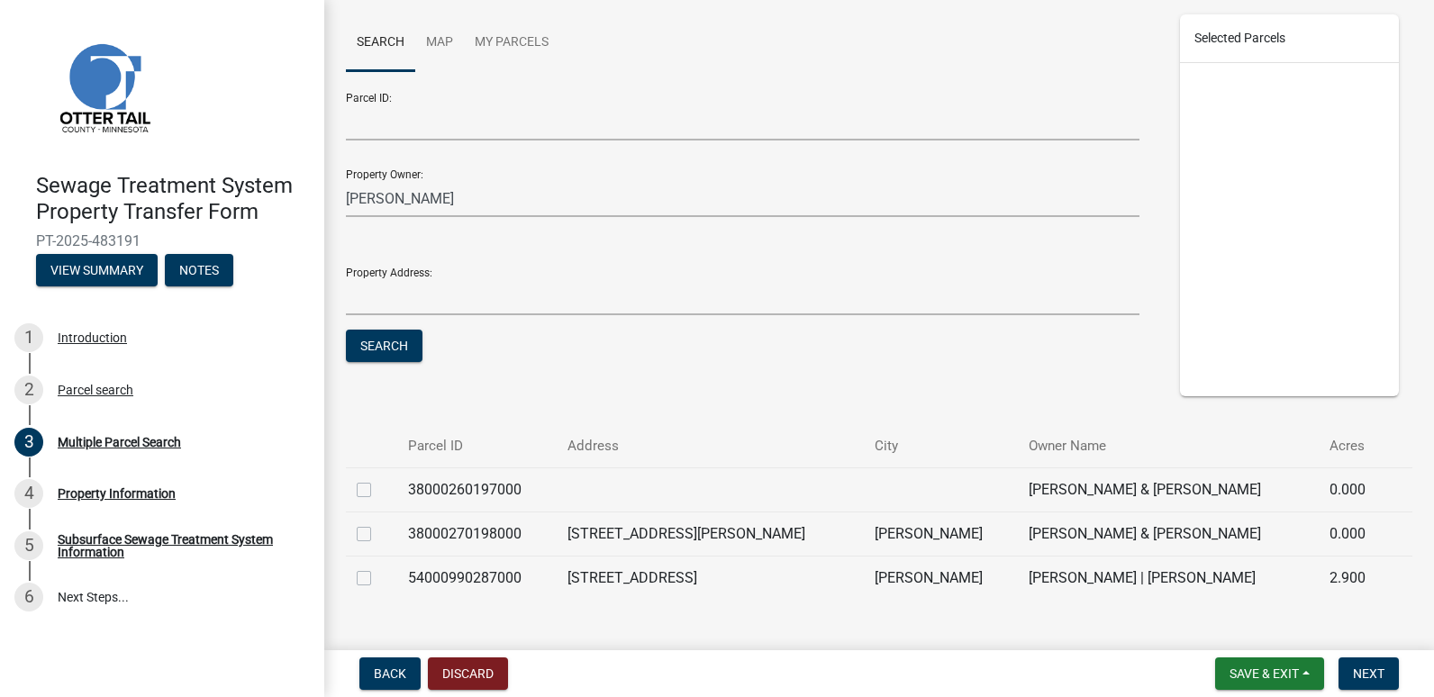
click at [378, 479] on label at bounding box center [378, 479] width 0 height 0
click at [378, 487] on input "checkbox" at bounding box center [384, 485] width 12 height 12
checkbox input "true"
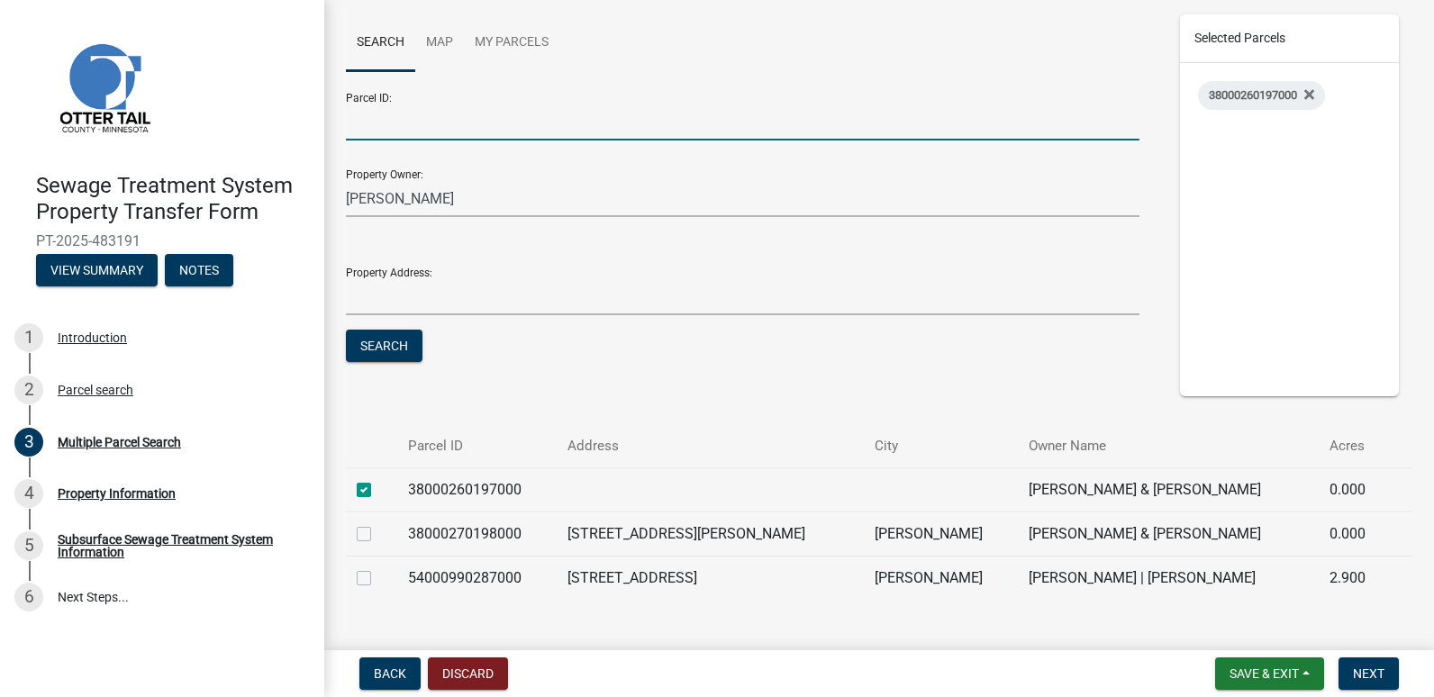
click at [357, 116] on input "Parcel ID:" at bounding box center [743, 122] width 794 height 37
click at [764, 208] on input "[PERSON_NAME]" at bounding box center [743, 198] width 794 height 37
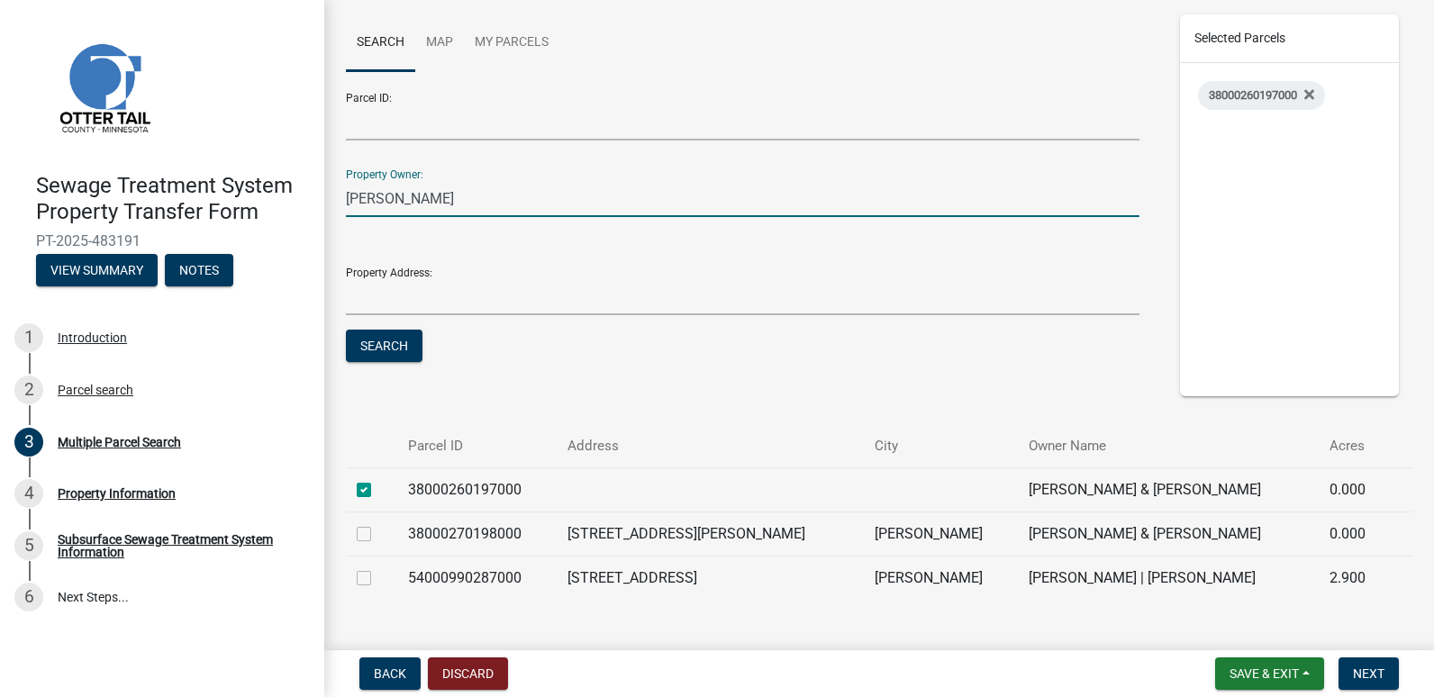
drag, startPoint x: 451, startPoint y: 202, endPoint x: 340, endPoint y: 213, distance: 112.2
click at [344, 212] on div "Parcel ID: Property Owner: [PERSON_NAME] Property Address: Search" at bounding box center [742, 230] width 821 height 304
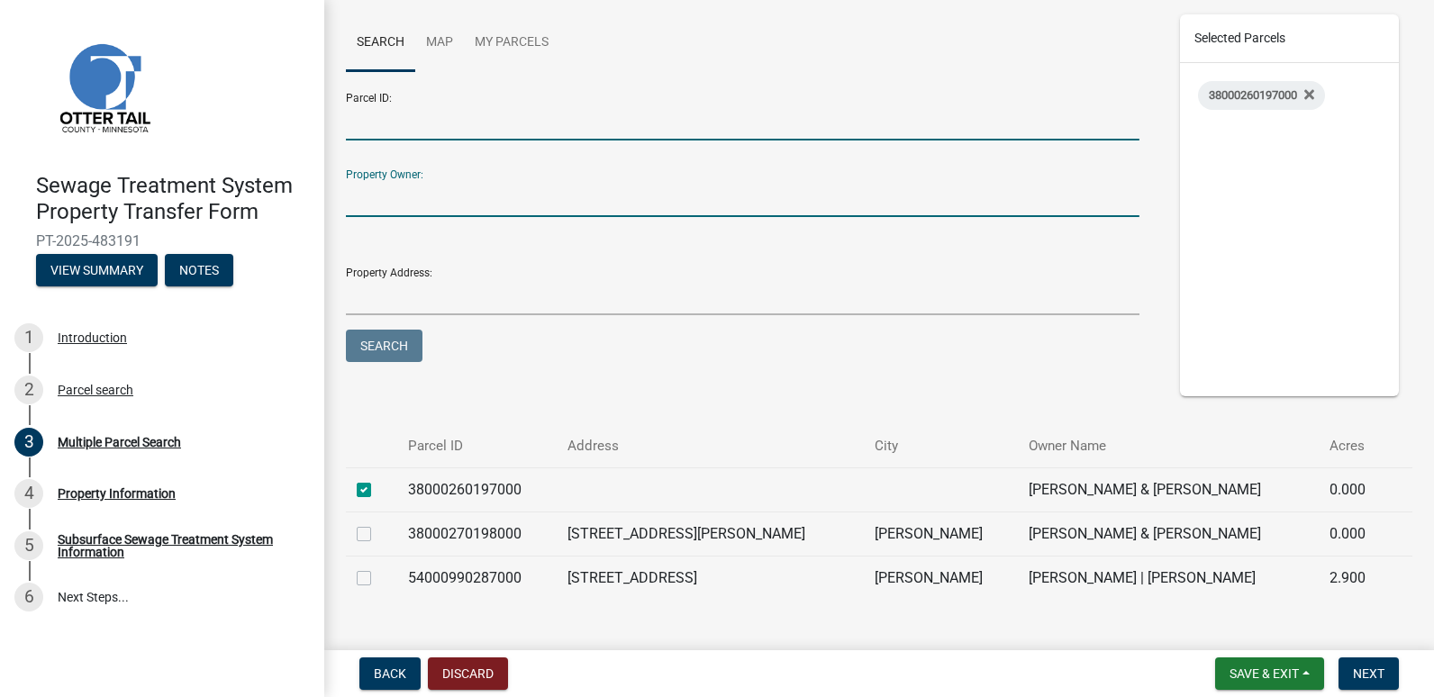
click at [392, 124] on input "Parcel ID:" at bounding box center [743, 122] width 794 height 37
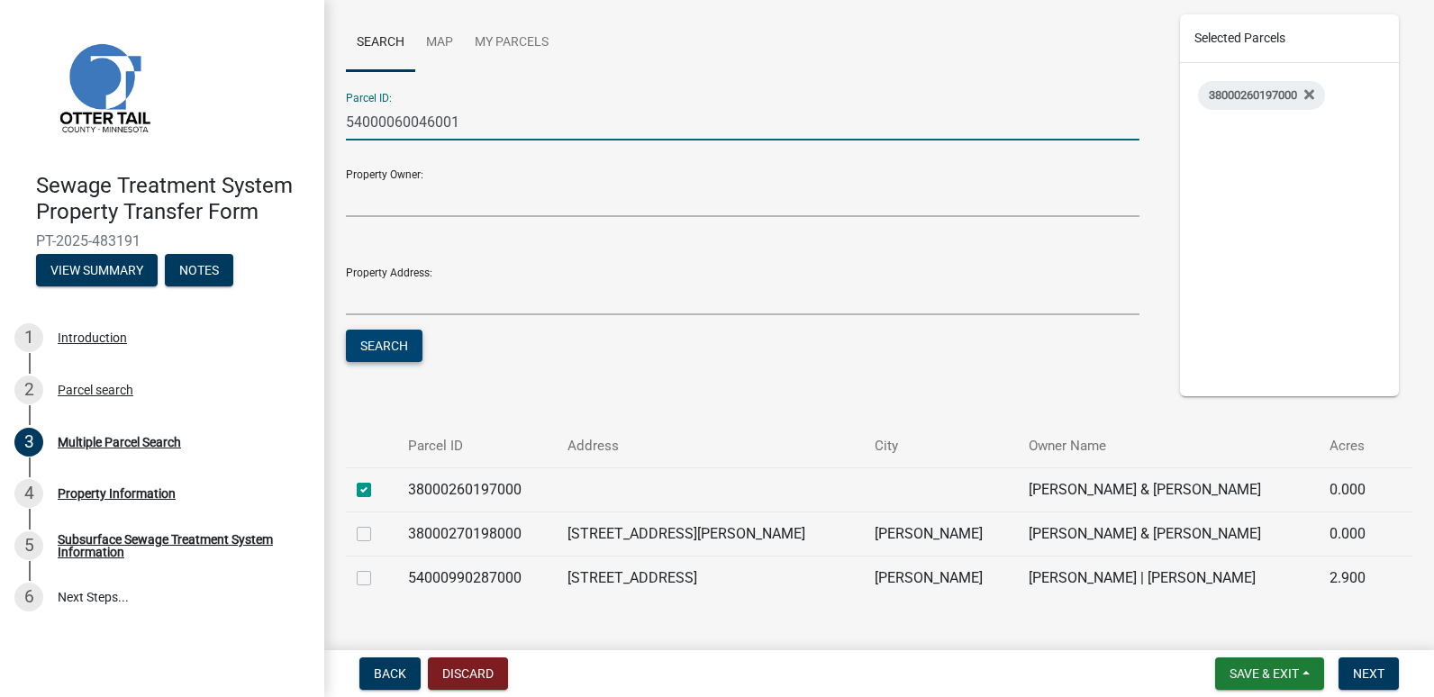
type input "54000060046001"
click at [402, 347] on button "Search" at bounding box center [384, 346] width 77 height 32
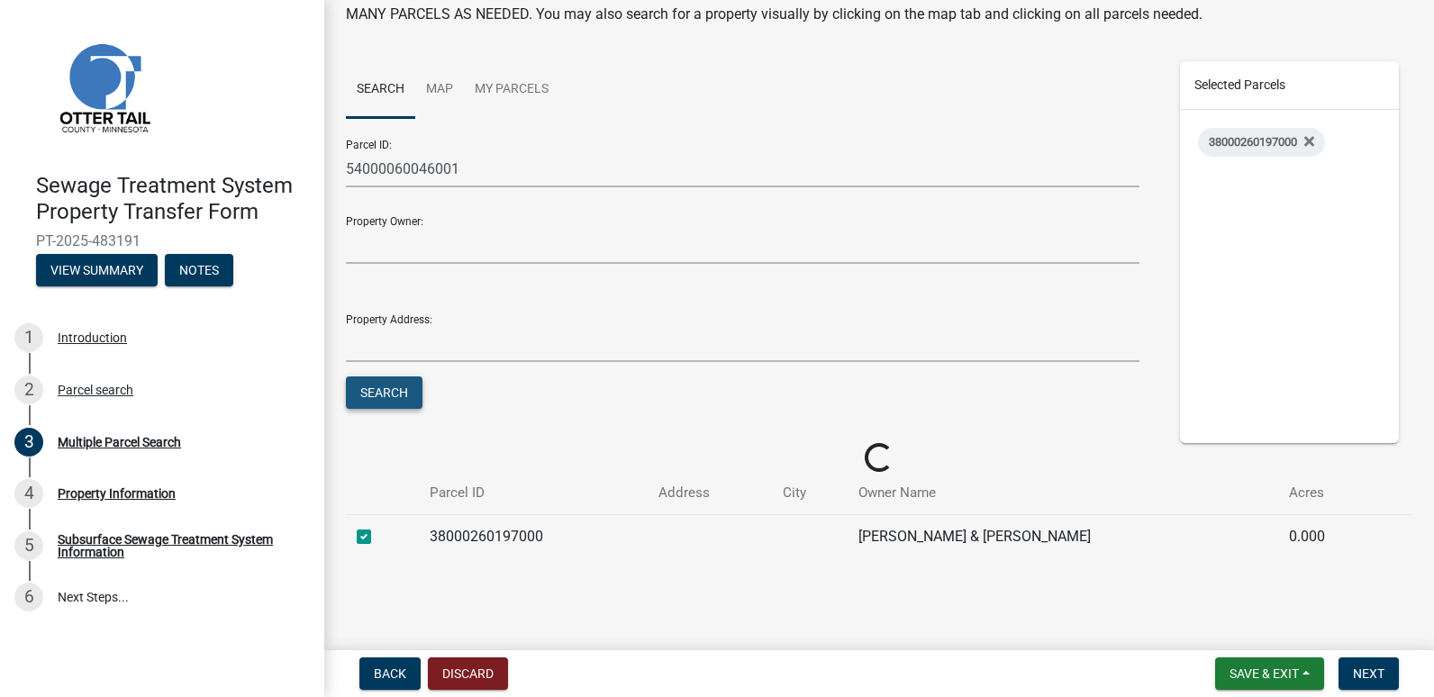
scroll to position [177, 0]
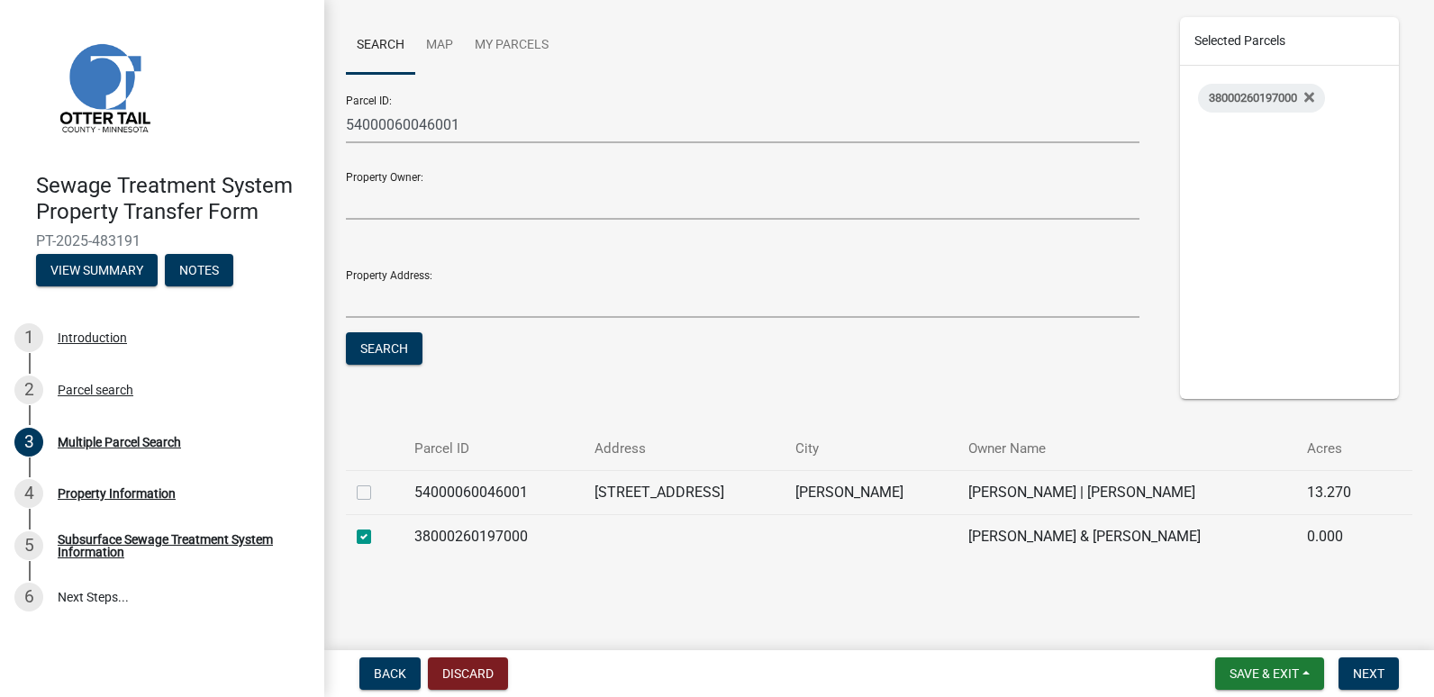
click at [378, 482] on label at bounding box center [378, 482] width 0 height 0
click at [378, 491] on input "checkbox" at bounding box center [384, 488] width 12 height 12
checkbox input "true"
click at [1366, 668] on span "Next" at bounding box center [1369, 674] width 32 height 14
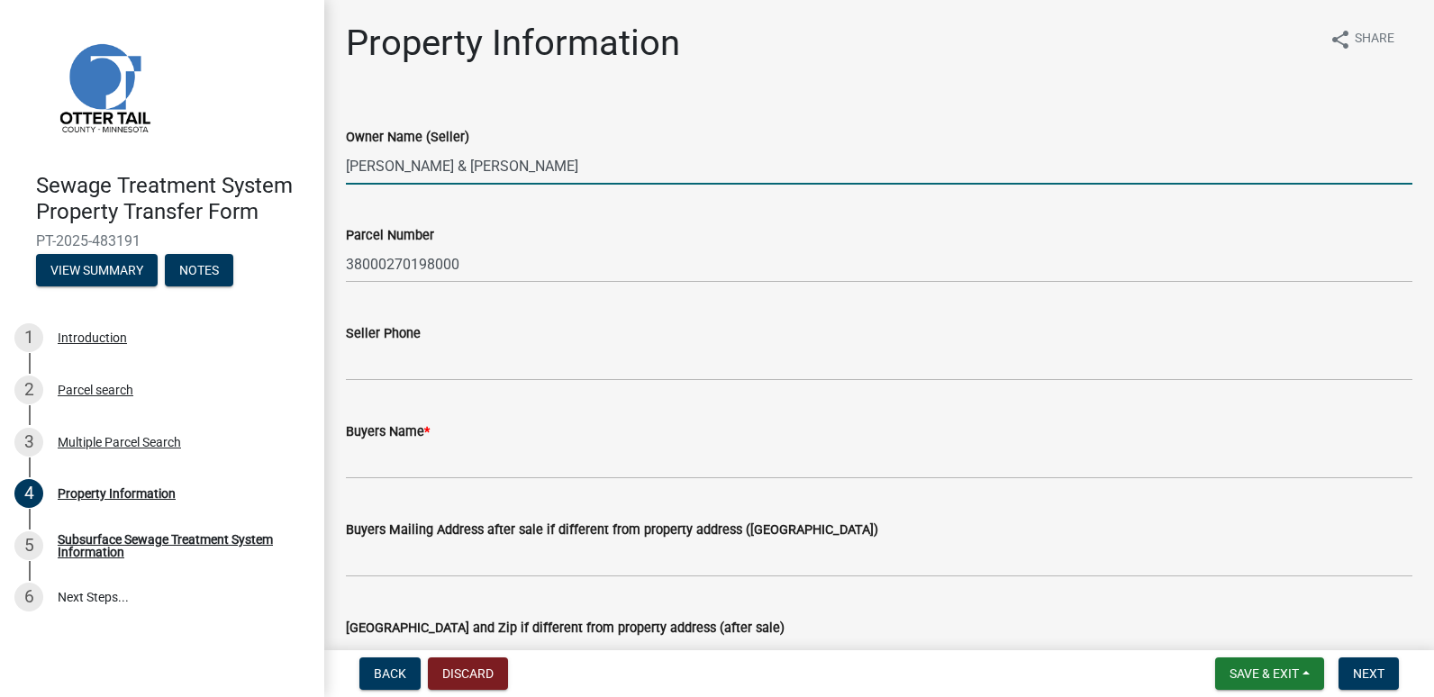
drag, startPoint x: 592, startPoint y: 162, endPoint x: 649, endPoint y: 167, distance: 56.9
click at [649, 167] on input "[PERSON_NAME] & [PERSON_NAME]" at bounding box center [879, 166] width 1066 height 37
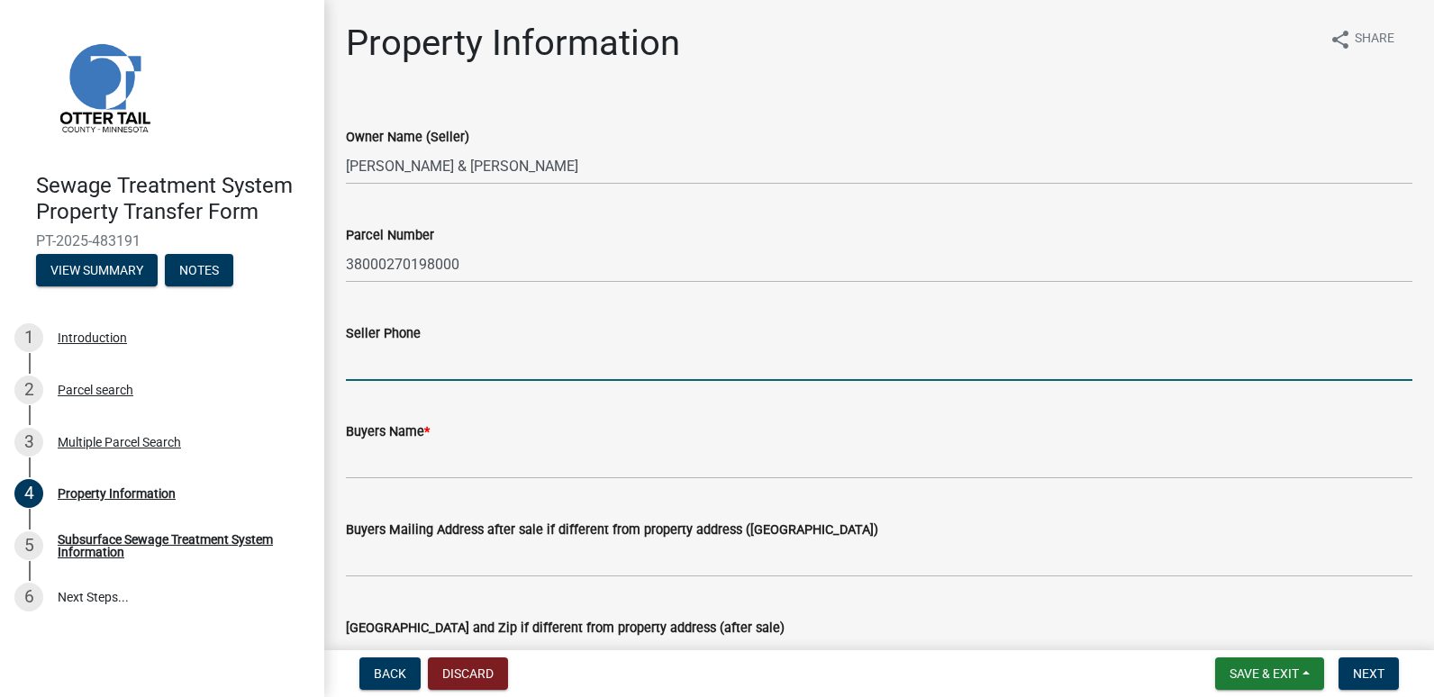
click at [366, 368] on input "Seller Phone" at bounding box center [879, 362] width 1066 height 37
type input "[PHONE_NUMBER]"
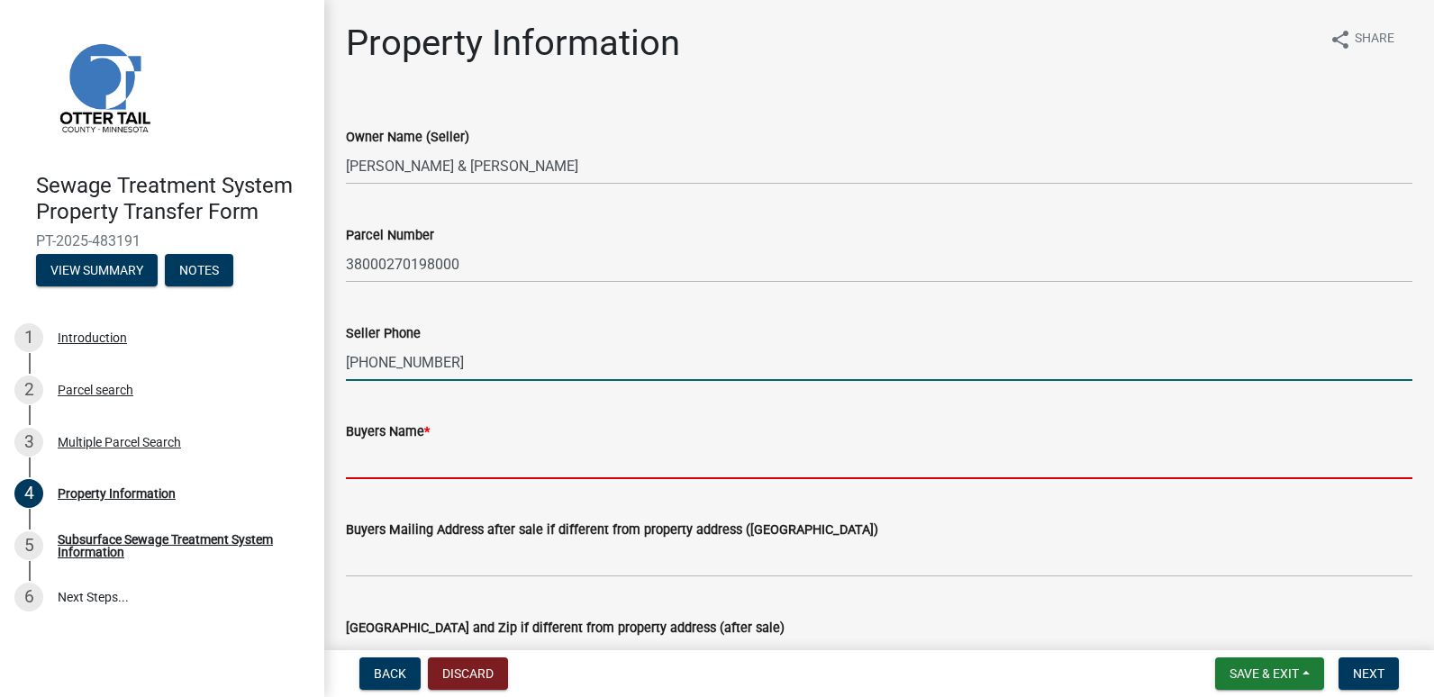
click at [373, 456] on input "Buyers Name *" at bounding box center [879, 460] width 1066 height 37
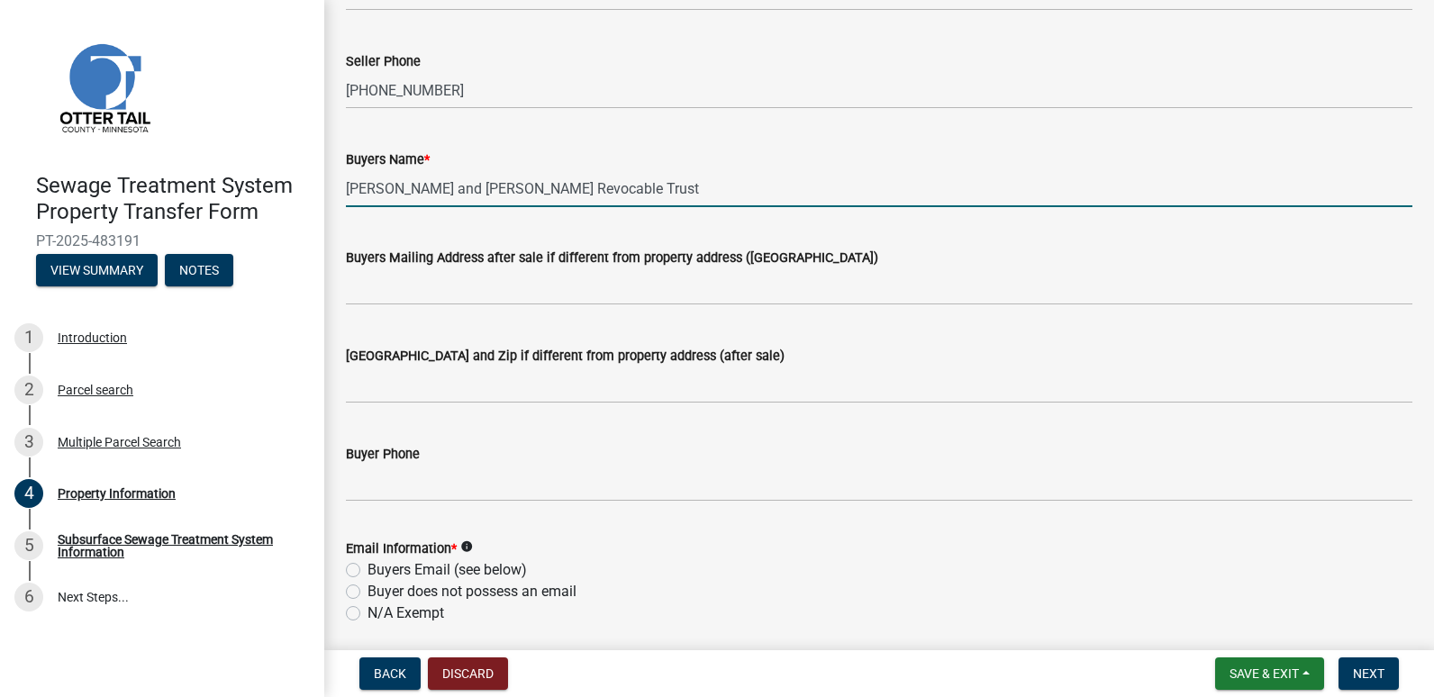
scroll to position [360, 0]
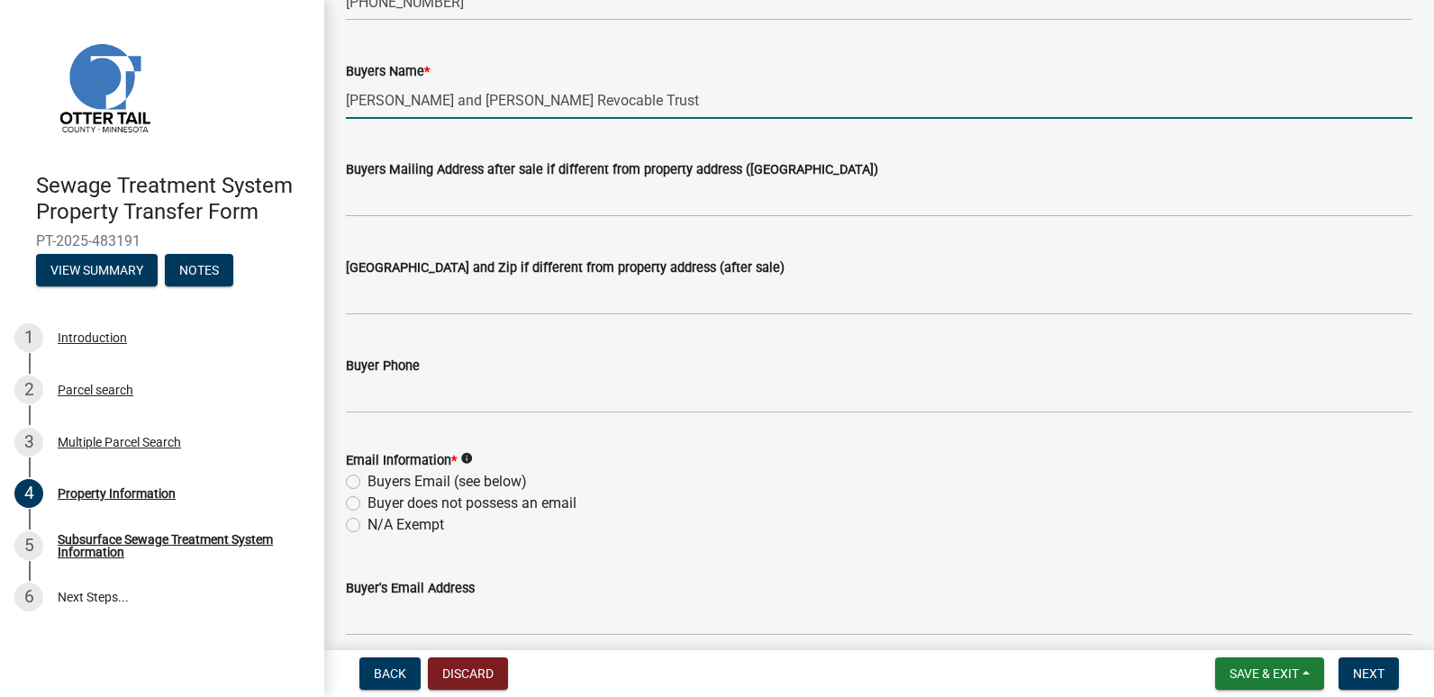
type input "[PERSON_NAME] and [PERSON_NAME] Revocable Trust"
click at [368, 527] on label "N/A Exempt" at bounding box center [406, 525] width 77 height 22
click at [368, 526] on input "N/A Exempt" at bounding box center [374, 520] width 12 height 12
radio input "true"
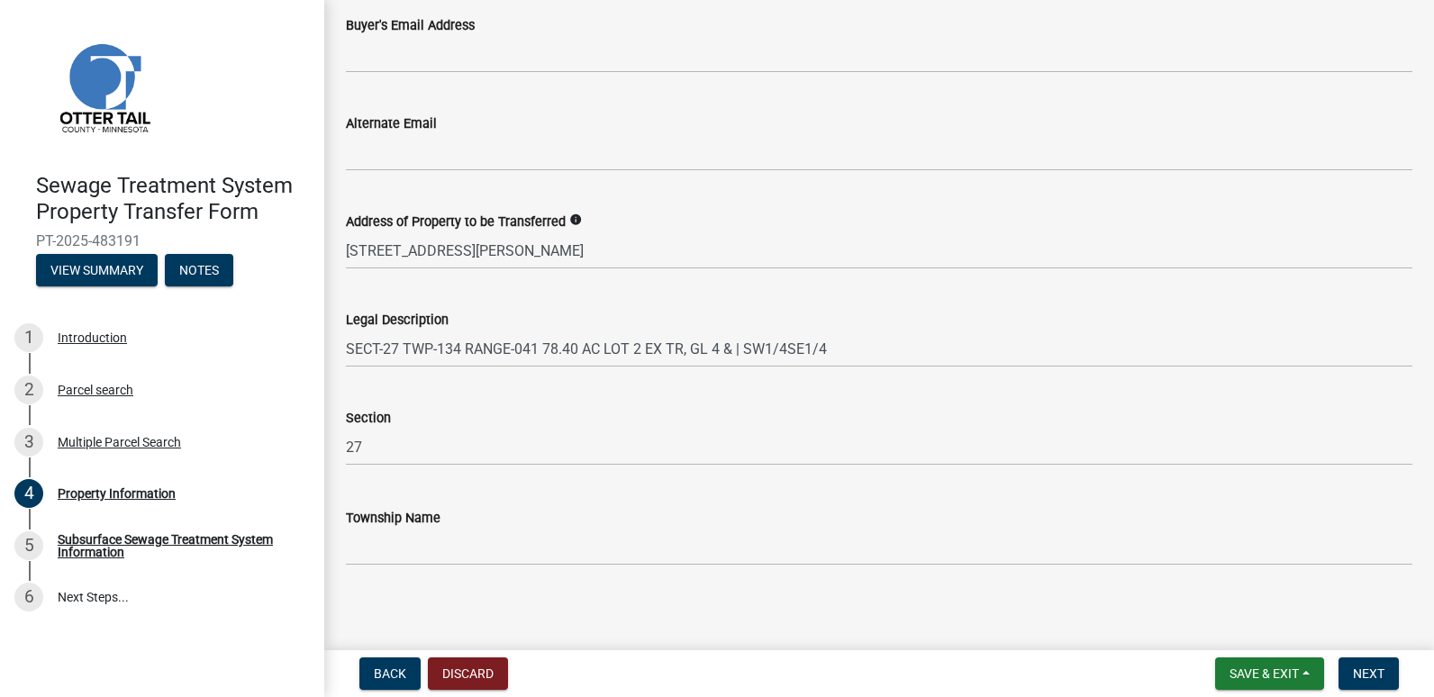
scroll to position [930, 0]
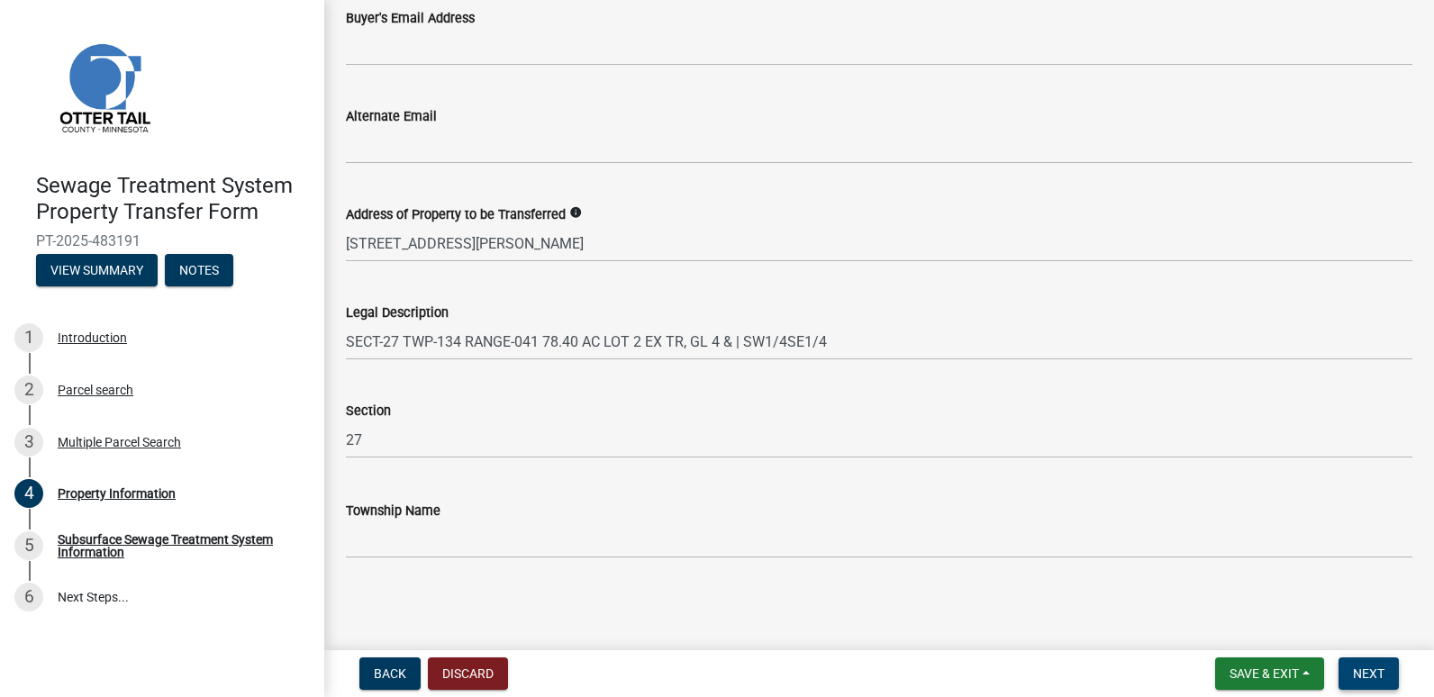
click at [1366, 668] on span "Next" at bounding box center [1369, 674] width 32 height 14
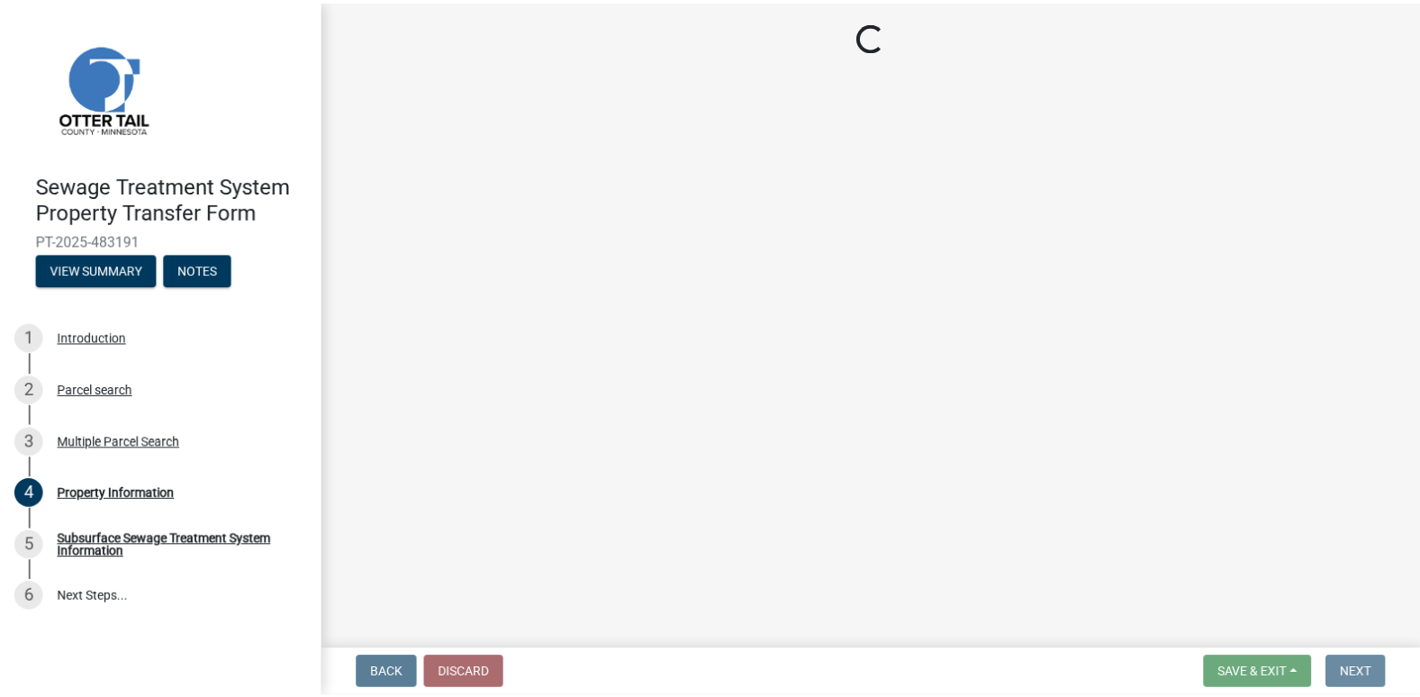
scroll to position [0, 0]
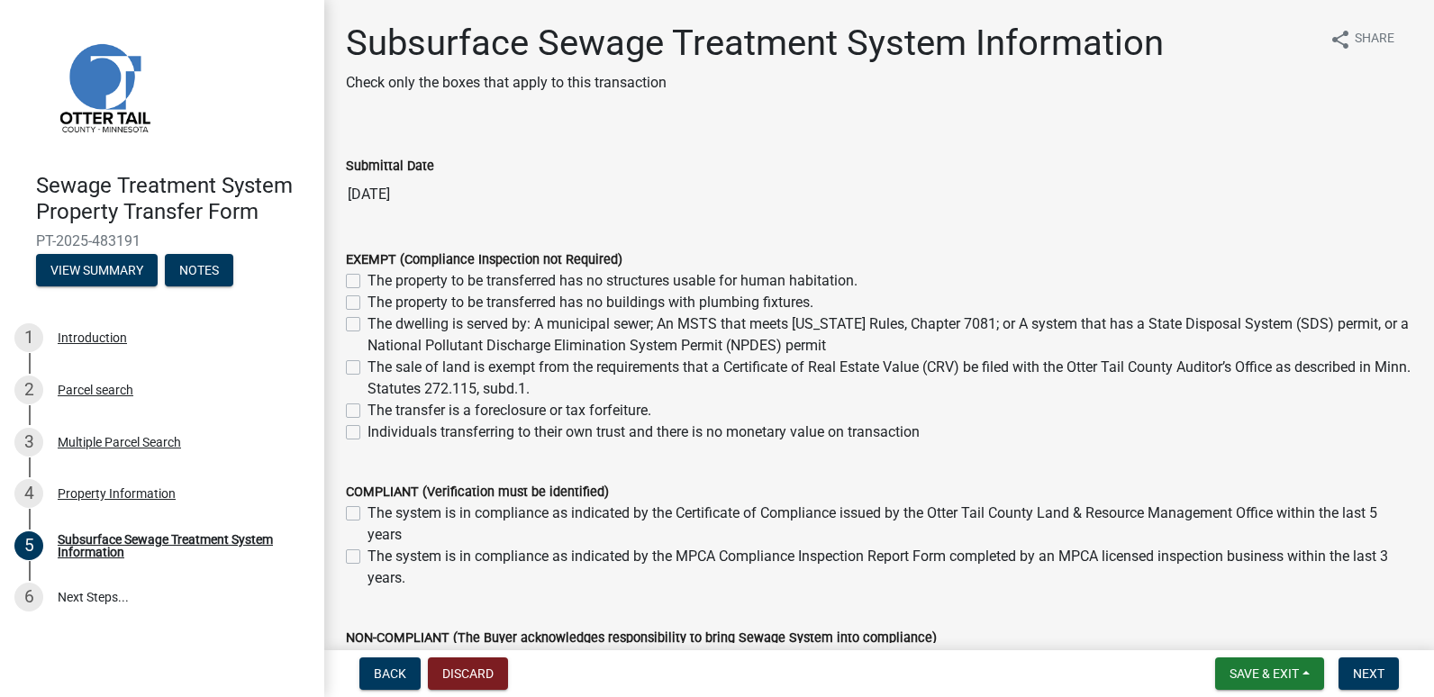
click at [368, 434] on label "Individuals transferring to their own trust and there is no monetary value on t…" at bounding box center [644, 433] width 552 height 22
click at [368, 433] on input "Individuals transferring to their own trust and there is no monetary value on t…" at bounding box center [374, 428] width 12 height 12
checkbox input "true"
checkbox input "false"
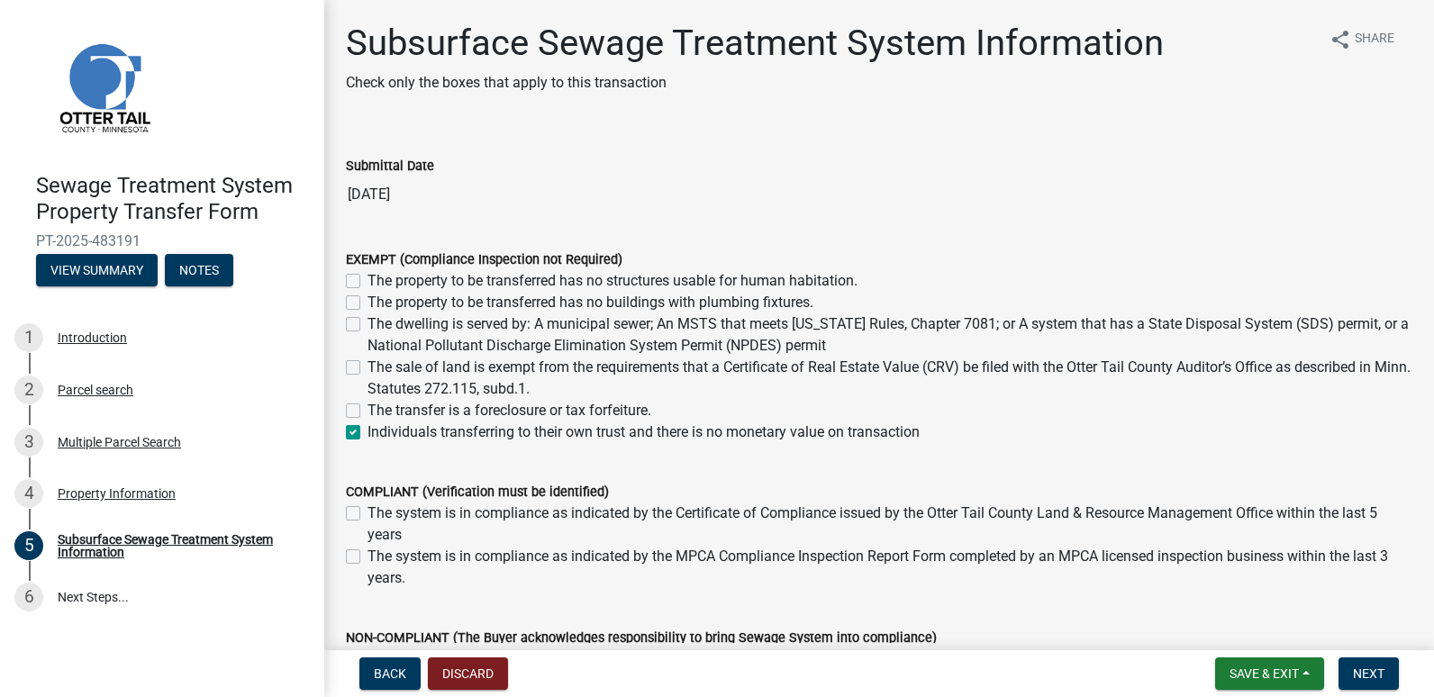
checkbox input "false"
checkbox input "true"
click at [1368, 674] on span "Next" at bounding box center [1369, 674] width 32 height 14
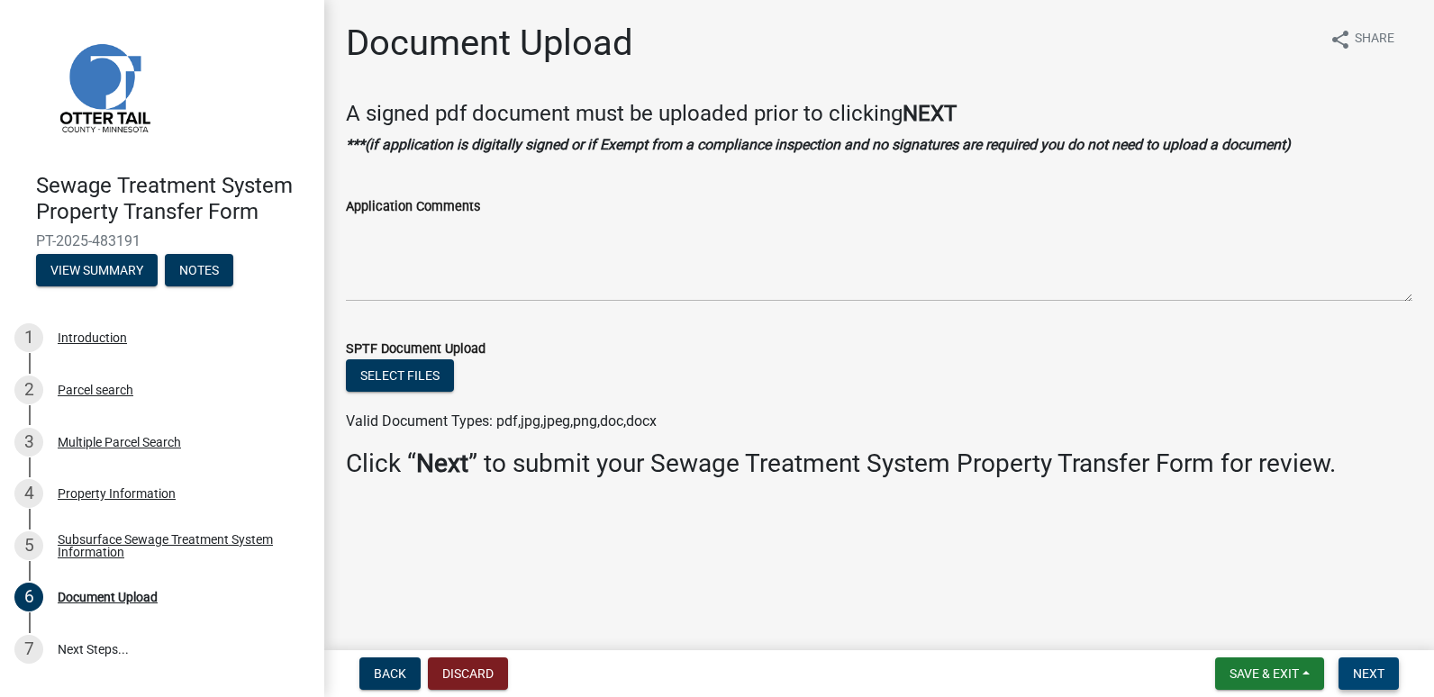
click at [1379, 675] on span "Next" at bounding box center [1369, 674] width 32 height 14
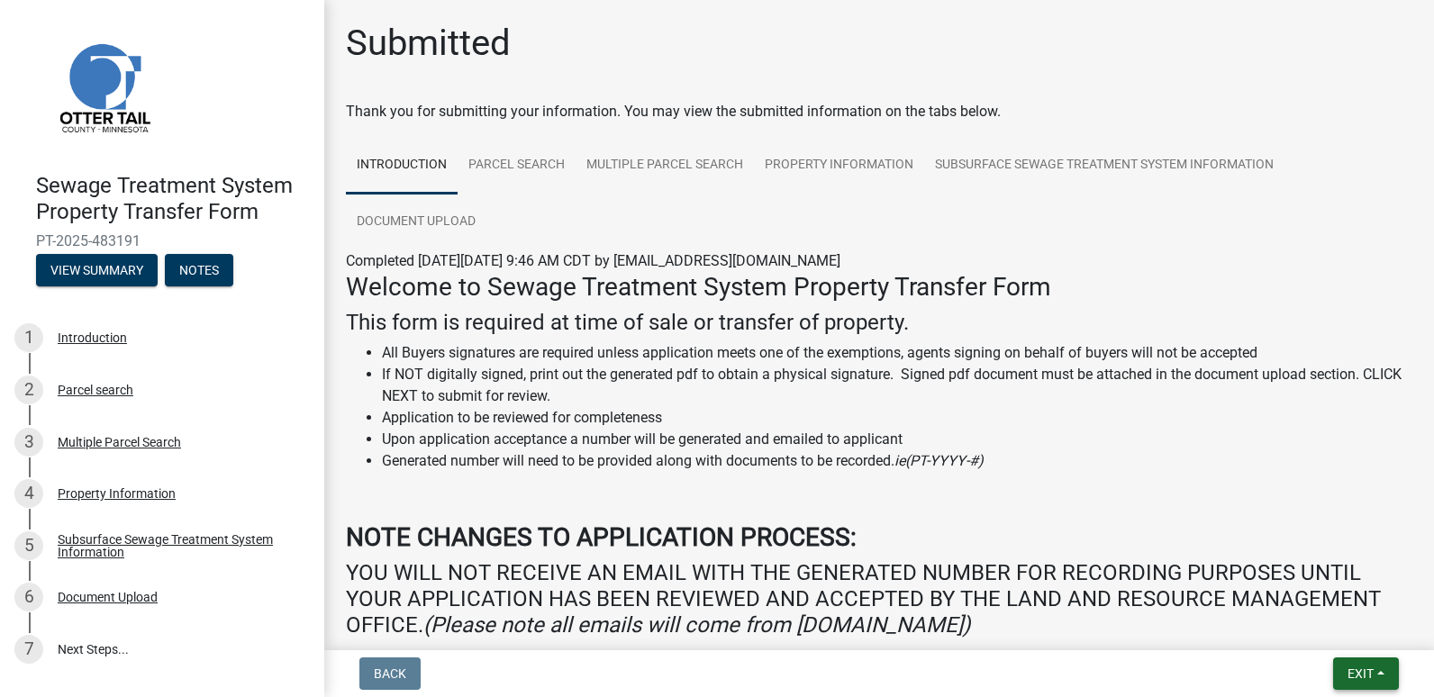
click at [1355, 669] on span "Exit" at bounding box center [1361, 674] width 26 height 14
click at [1319, 628] on button "Save & Exit" at bounding box center [1327, 626] width 144 height 43
